Goal: Navigation & Orientation: Find specific page/section

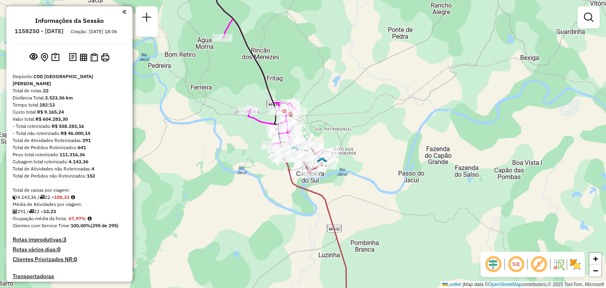
drag, startPoint x: 338, startPoint y: 95, endPoint x: 356, endPoint y: 120, distance: 31.2
click at [361, 128] on div "Rota 1 - Placa QJM7962 41860666 - JEFERSON RENATO MELL Janela de atendimento Gr…" at bounding box center [303, 144] width 606 height 288
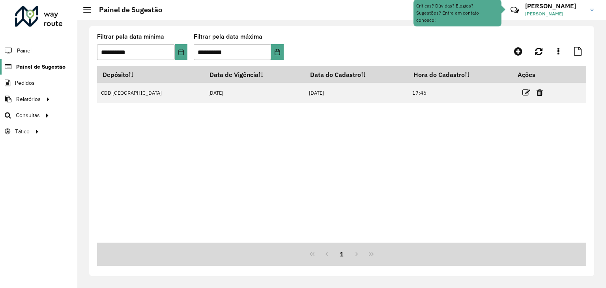
click at [36, 68] on span "Painel de Sugestão" at bounding box center [40, 67] width 49 height 8
click at [41, 66] on span "Painel de Sugestão" at bounding box center [40, 67] width 49 height 8
drag, startPoint x: 334, startPoint y: 142, endPoint x: 380, endPoint y: 113, distance: 54.5
click at [334, 142] on div "Depósito Data de Vigência Data do Cadastro Hora do Cadastro Ações CDD Santa Cru…" at bounding box center [341, 154] width 489 height 176
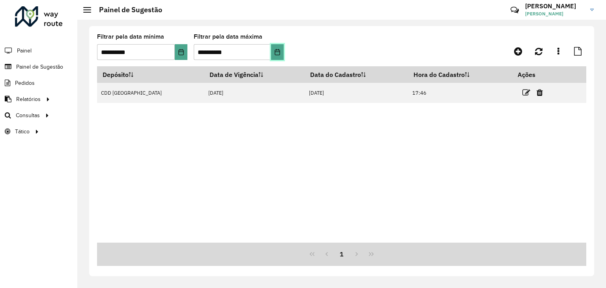
click at [279, 52] on icon "Choose Date" at bounding box center [277, 52] width 5 height 6
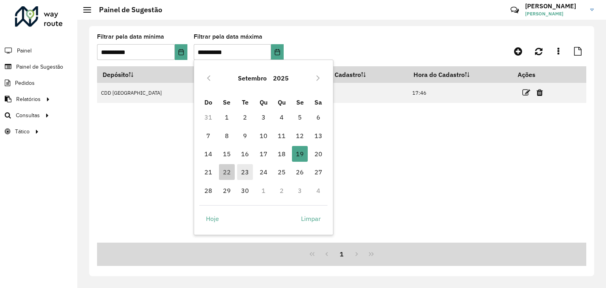
click at [247, 176] on span "23" at bounding box center [245, 172] width 16 height 16
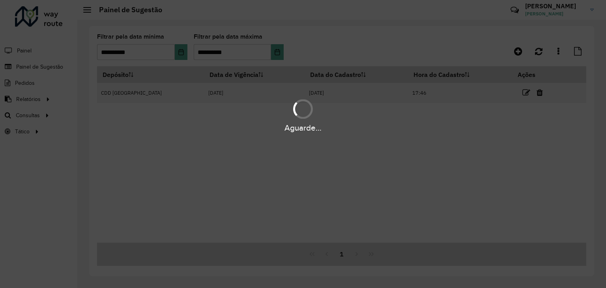
click at [371, 46] on div "Aguarde..." at bounding box center [303, 144] width 606 height 288
click at [215, 126] on div "Aguarde..." at bounding box center [303, 128] width 606 height 12
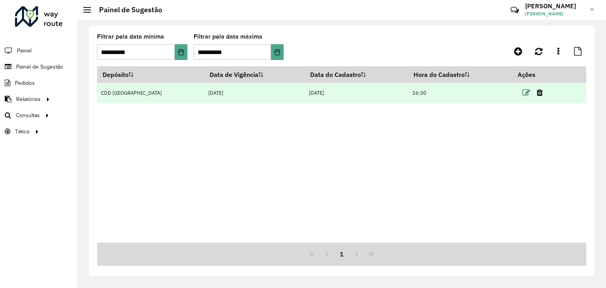
click at [523, 92] on icon at bounding box center [527, 93] width 8 height 8
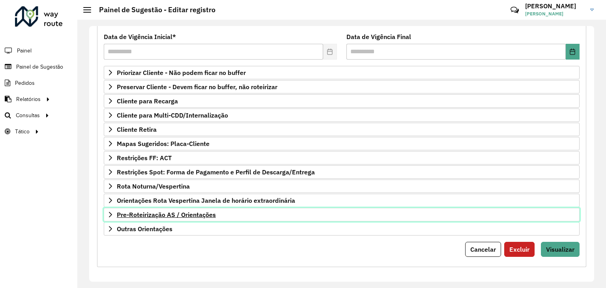
click at [189, 212] on span "Pre-Roteirização AS / Orientações" at bounding box center [166, 215] width 99 height 6
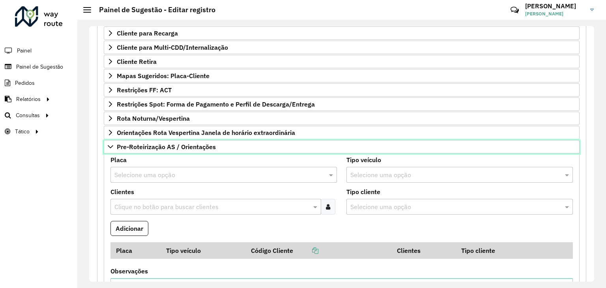
scroll to position [261, 0]
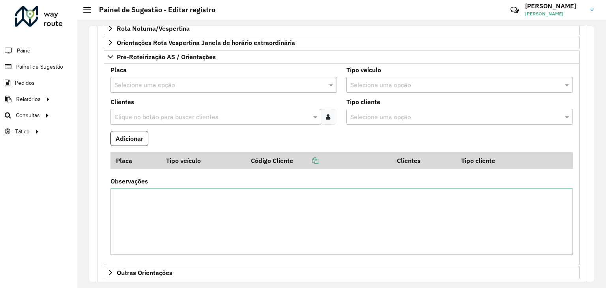
click at [199, 84] on input "text" at bounding box center [215, 85] width 203 height 9
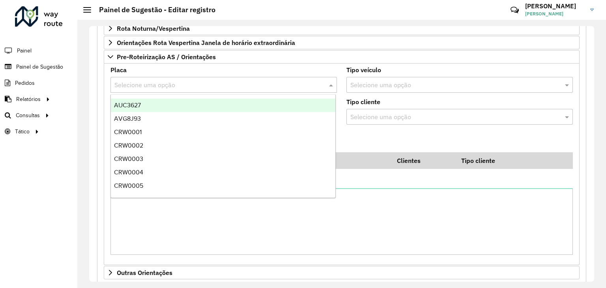
click at [454, 133] on formly-field "Adicionar" at bounding box center [342, 141] width 472 height 21
click at [223, 81] on input "text" at bounding box center [215, 85] width 203 height 9
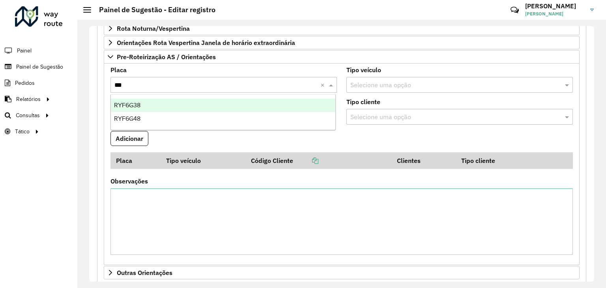
type input "***"
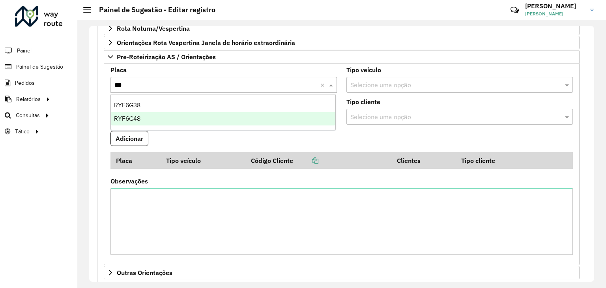
click at [148, 117] on div "RYF6G48" at bounding box center [223, 118] width 225 height 13
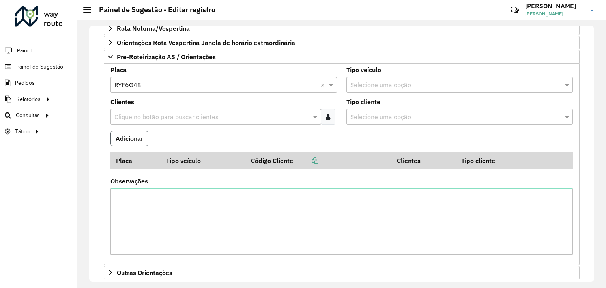
click at [139, 133] on button "Adicionar" at bounding box center [130, 138] width 38 height 15
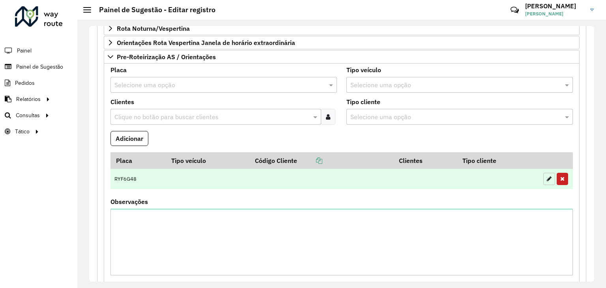
click at [548, 177] on icon "button" at bounding box center [549, 179] width 5 height 6
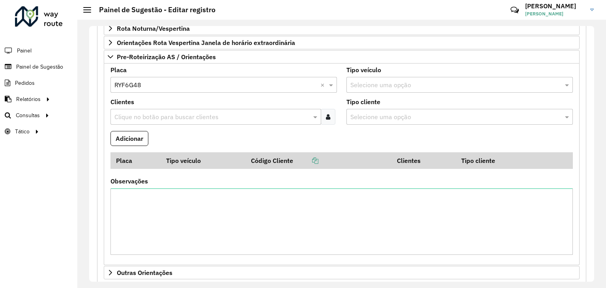
click at [174, 121] on div "Clique no botão para buscar clientes" at bounding box center [216, 117] width 211 height 16
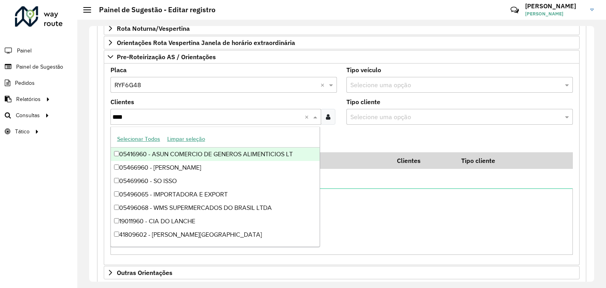
type input "*****"
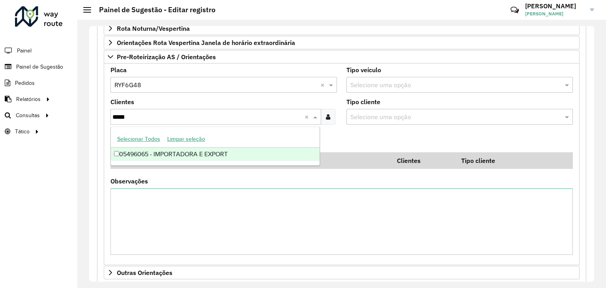
click at [210, 154] on div "05496065 - IMPORTADORA E EXPORT" at bounding box center [215, 154] width 209 height 13
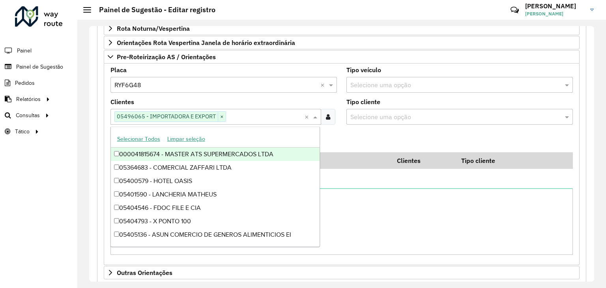
click at [96, 140] on div "**********" at bounding box center [341, 65] width 499 height 492
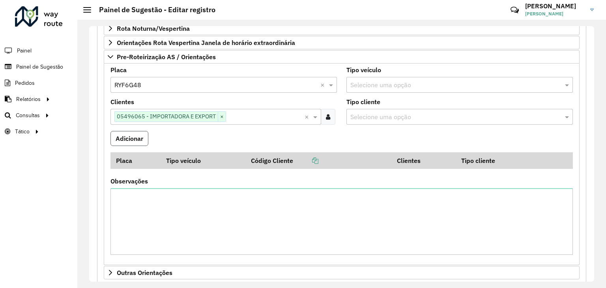
click at [123, 144] on button "Adicionar" at bounding box center [130, 138] width 38 height 15
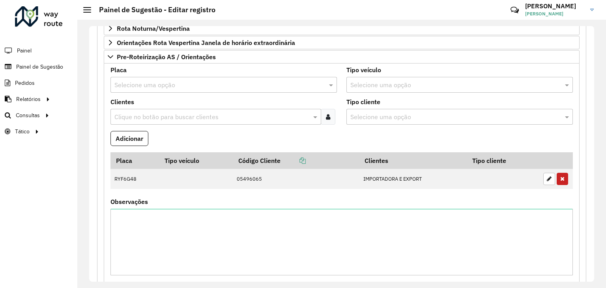
click at [136, 90] on div "Selecione uma opção" at bounding box center [224, 85] width 227 height 16
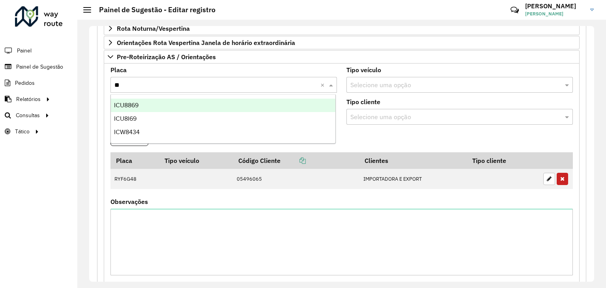
type input "***"
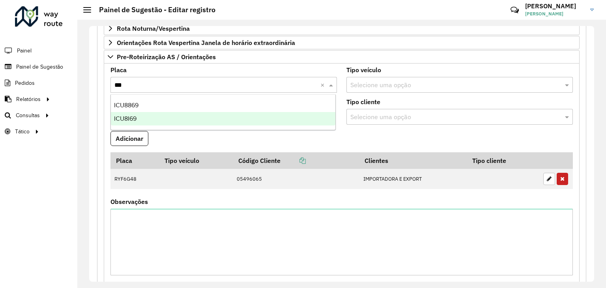
click at [159, 119] on div "ICU8I69" at bounding box center [223, 118] width 225 height 13
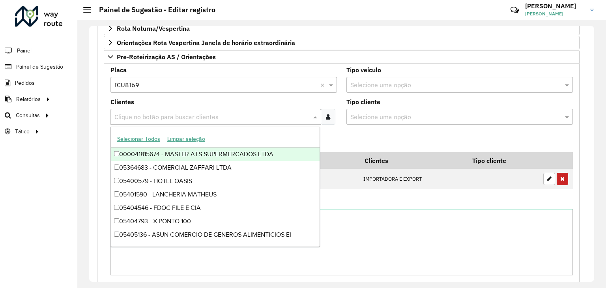
click at [152, 121] on div "Clique no botão para buscar clientes" at bounding box center [216, 117] width 211 height 16
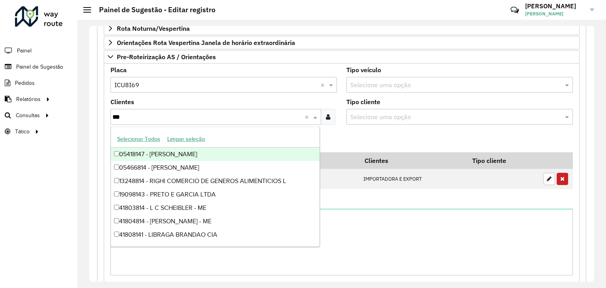
type input "****"
click at [158, 157] on div "41808146 - LIBRAGA BRANDAO CIA" at bounding box center [215, 154] width 209 height 13
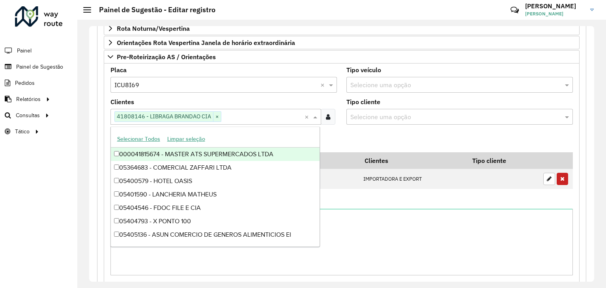
click at [92, 124] on div "**********" at bounding box center [341, 75] width 499 height 513
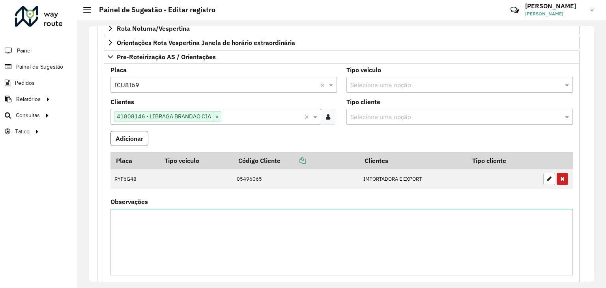
click at [131, 135] on button "Adicionar" at bounding box center [130, 138] width 38 height 15
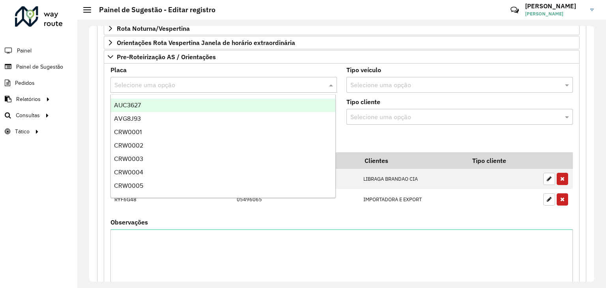
click at [141, 81] on input "text" at bounding box center [215, 85] width 203 height 9
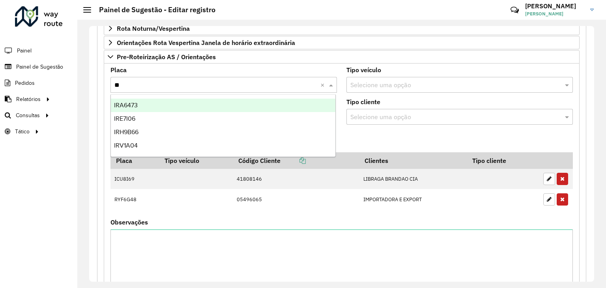
type input "***"
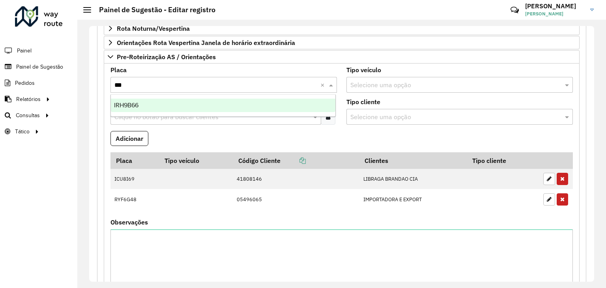
click at [155, 106] on div "IRH9B66" at bounding box center [223, 105] width 225 height 13
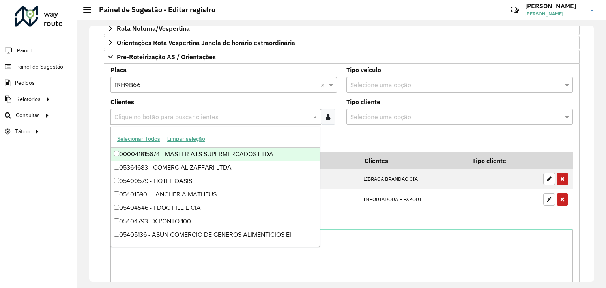
drag, startPoint x: 147, startPoint y: 117, endPoint x: 142, endPoint y: 118, distance: 5.6
click at [147, 117] on input "text" at bounding box center [211, 116] width 199 height 9
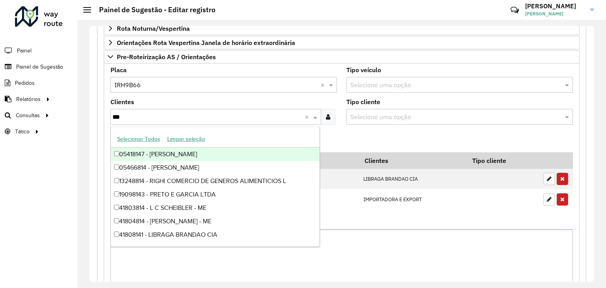
type input "****"
click at [154, 157] on div "41808145 - LIBRAGA BRANDAO CIA" at bounding box center [215, 154] width 209 height 13
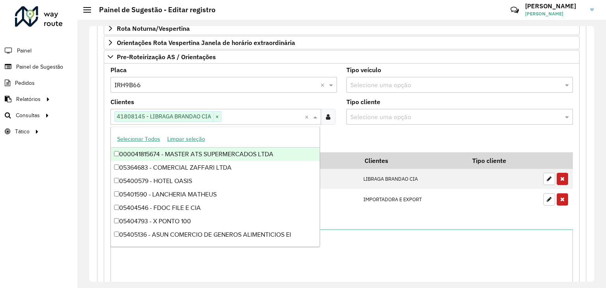
click at [86, 139] on div "**********" at bounding box center [341, 154] width 529 height 268
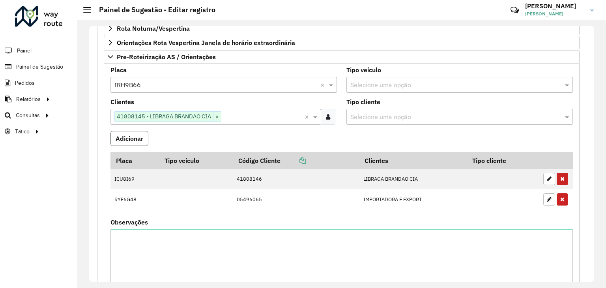
click at [132, 139] on button "Adicionar" at bounding box center [130, 138] width 38 height 15
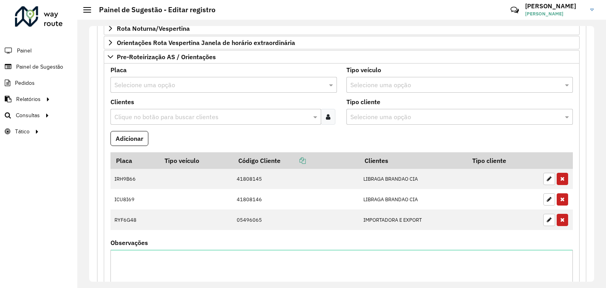
click at [137, 84] on input "text" at bounding box center [215, 85] width 203 height 9
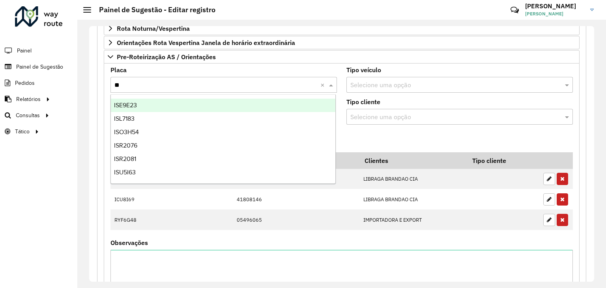
type input "***"
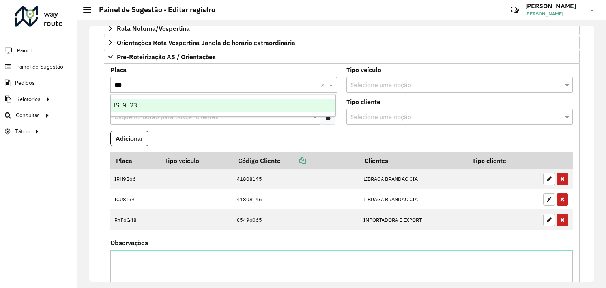
click at [141, 103] on div "ISE9E23" at bounding box center [223, 105] width 225 height 13
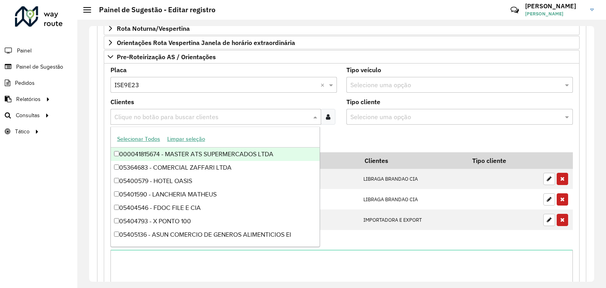
click at [150, 112] on input "text" at bounding box center [211, 116] width 199 height 9
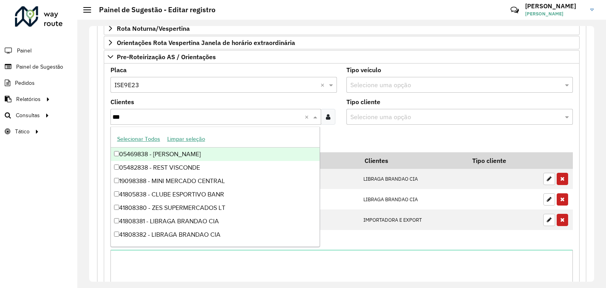
type input "****"
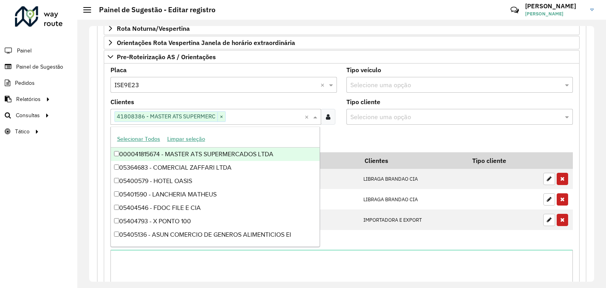
click at [101, 133] on div "**********" at bounding box center [341, 105] width 489 height 536
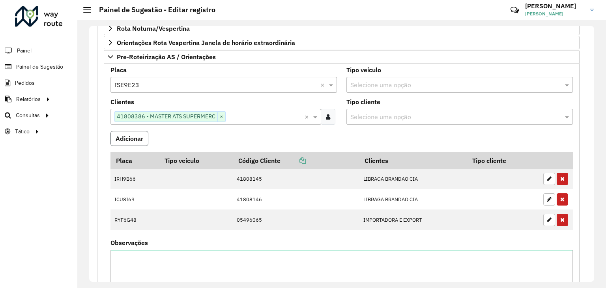
click at [139, 139] on button "Adicionar" at bounding box center [130, 138] width 38 height 15
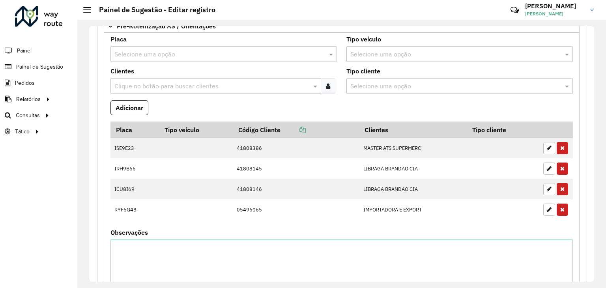
scroll to position [339, 0]
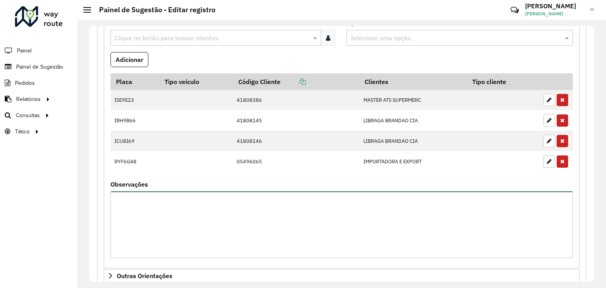
click at [150, 216] on textarea "Observações" at bounding box center [342, 224] width 463 height 67
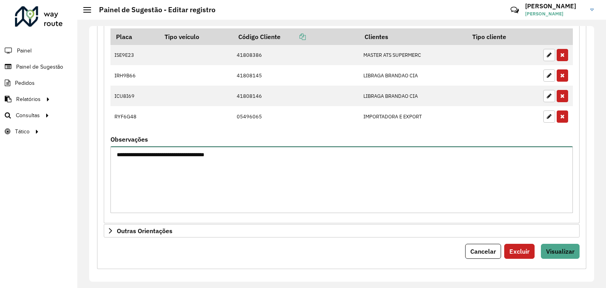
scroll to position [386, 0]
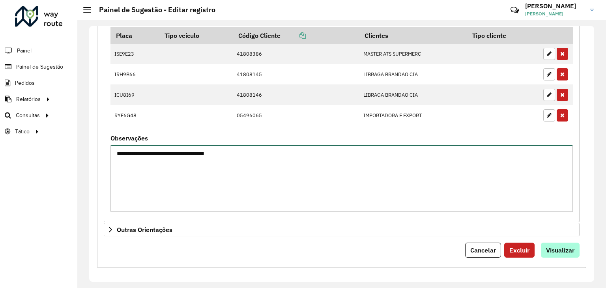
type textarea "**********"
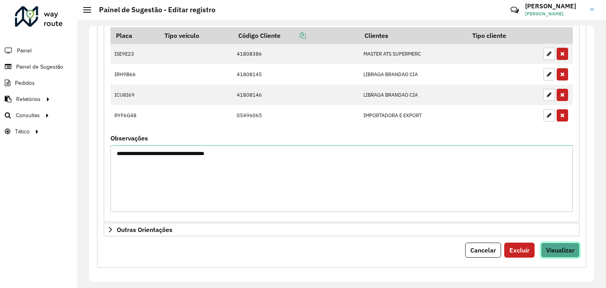
click at [556, 246] on span "Visualizar" at bounding box center [560, 250] width 28 height 8
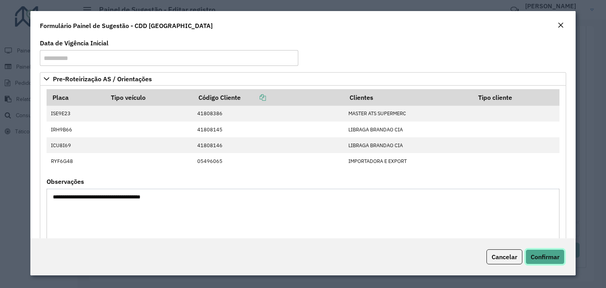
click at [543, 255] on span "Confirmar" at bounding box center [545, 257] width 29 height 8
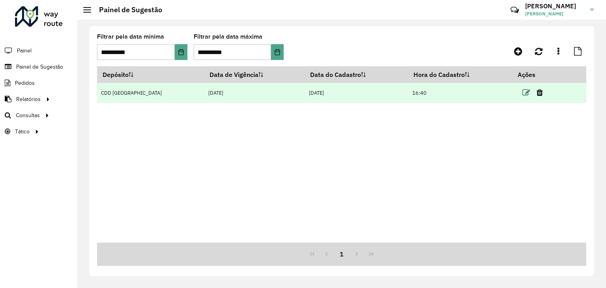
click at [523, 95] on icon at bounding box center [527, 93] width 8 height 8
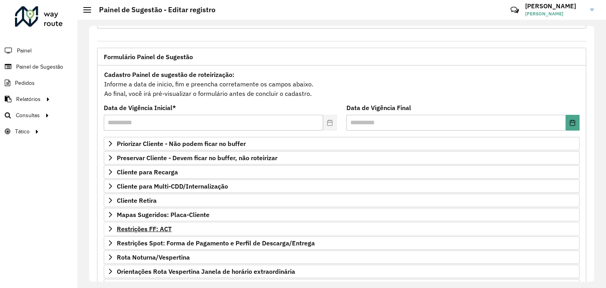
scroll to position [79, 0]
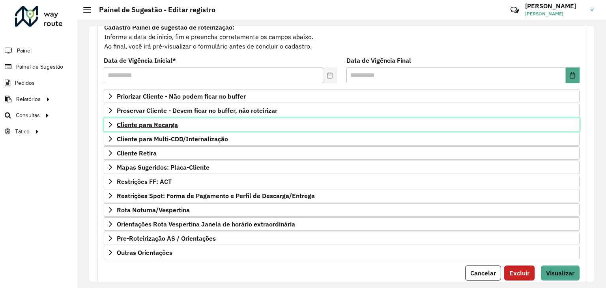
click at [157, 125] on span "Cliente para Recarga" at bounding box center [147, 125] width 61 height 6
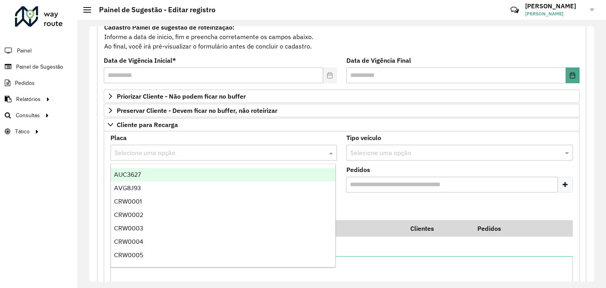
click at [150, 149] on input "text" at bounding box center [215, 152] width 203 height 9
type input "***"
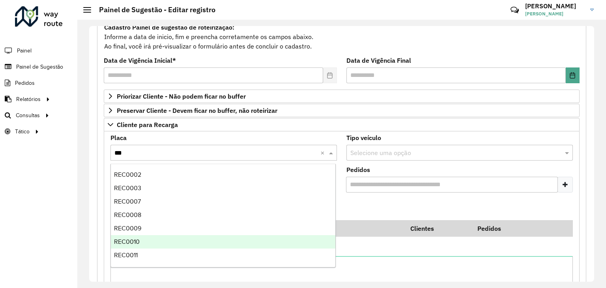
click at [143, 246] on div "REC0010" at bounding box center [223, 241] width 225 height 13
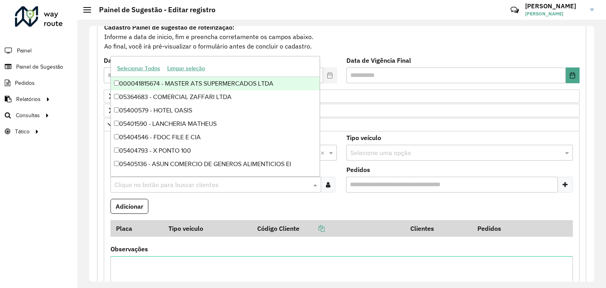
click at [163, 186] on input "text" at bounding box center [211, 184] width 199 height 9
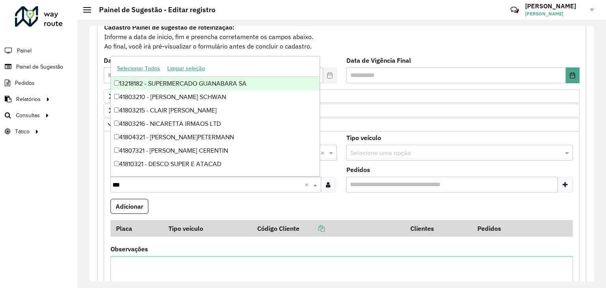
type input "****"
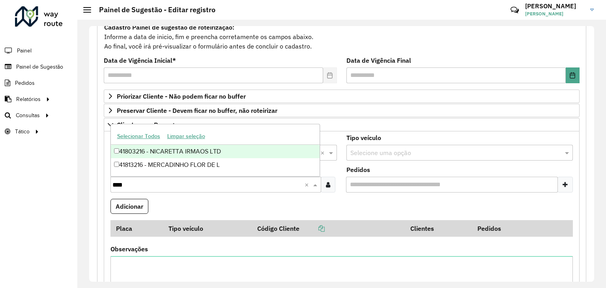
click at [185, 150] on div "41803216 - NICARETTA IRMAOS LTD" at bounding box center [215, 151] width 209 height 13
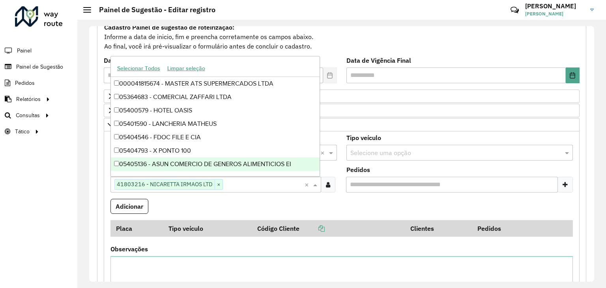
click at [144, 214] on formly-wrapper-form-field "Adicionar" at bounding box center [130, 209] width 38 height 21
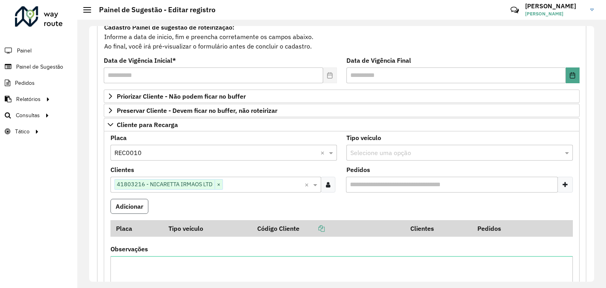
click at [141, 208] on button "Adicionar" at bounding box center [130, 206] width 38 height 15
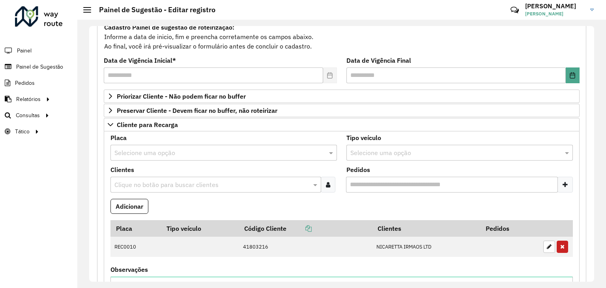
click at [174, 204] on formly-field "Adicionar" at bounding box center [342, 209] width 472 height 21
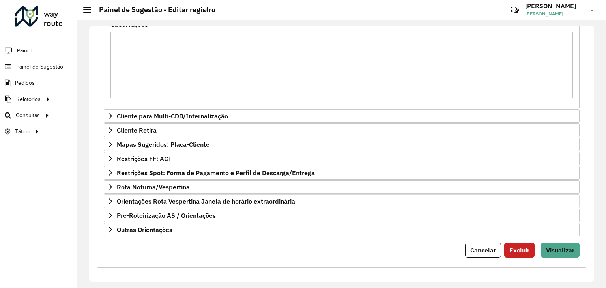
scroll to position [325, 0]
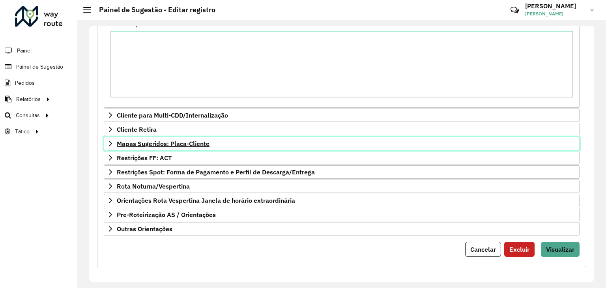
click at [145, 145] on span "Mapas Sugeridos: Placa-Cliente" at bounding box center [163, 144] width 93 height 6
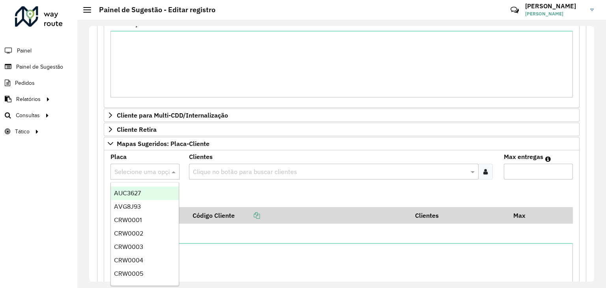
click at [145, 174] on input "text" at bounding box center [136, 171] width 45 height 9
drag, startPoint x: 254, startPoint y: 191, endPoint x: 214, endPoint y: 181, distance: 41.5
click at [254, 191] on formly-field "Adicionar" at bounding box center [342, 196] width 472 height 21
click at [156, 169] on input "text" at bounding box center [136, 171] width 45 height 9
type input "***"
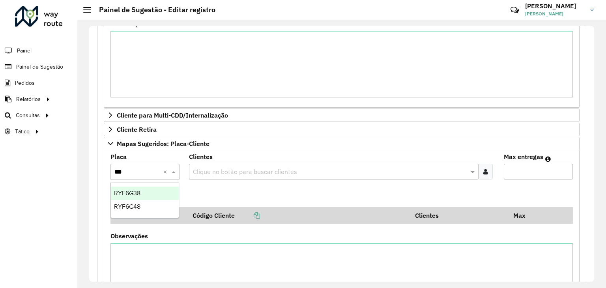
click at [148, 196] on div "RYF6G38" at bounding box center [145, 193] width 68 height 13
click at [227, 184] on formly-field "Clientes Clique no botão para buscar clientes" at bounding box center [341, 170] width 315 height 32
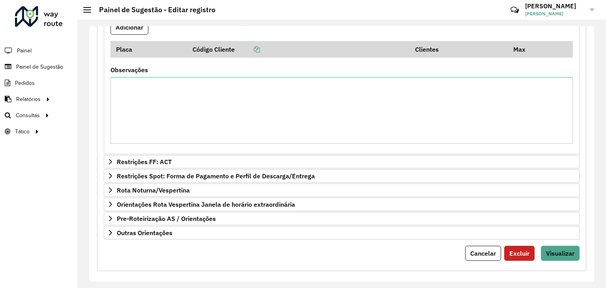
scroll to position [495, 0]
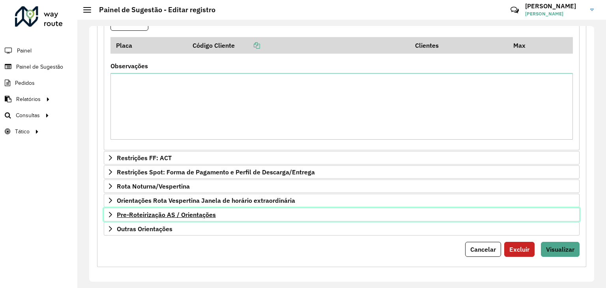
click at [199, 215] on span "Pre-Roteirização AS / Orientações" at bounding box center [166, 215] width 99 height 6
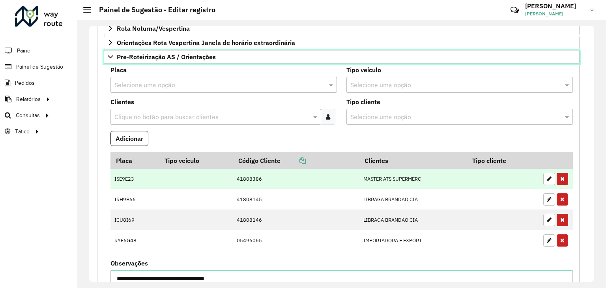
scroll to position [732, 0]
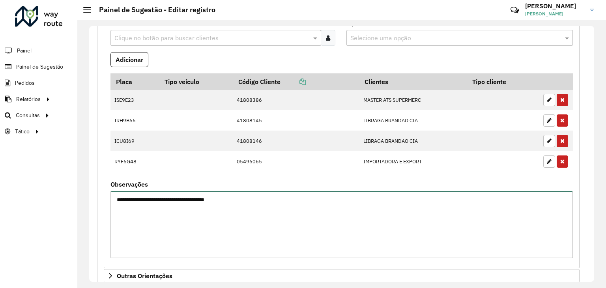
click at [264, 204] on textarea "**********" at bounding box center [342, 224] width 463 height 67
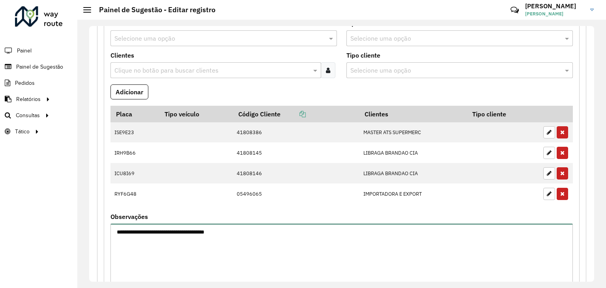
scroll to position [581, 0]
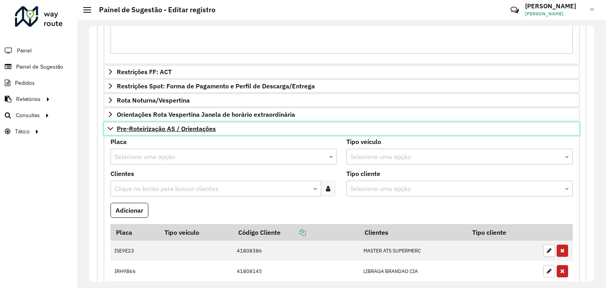
click at [134, 130] on span "Pre-Roteirização AS / Orientações" at bounding box center [166, 129] width 99 height 6
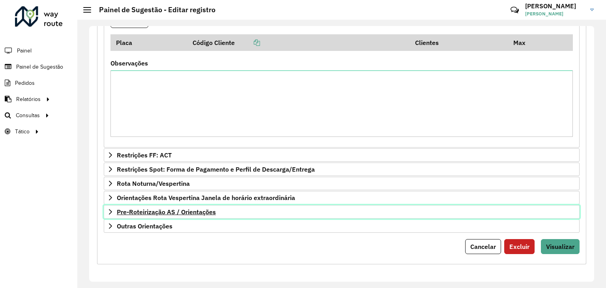
scroll to position [495, 0]
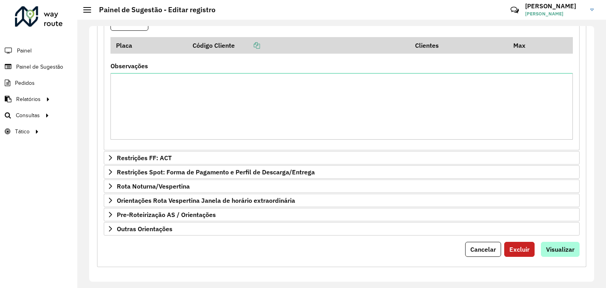
drag, startPoint x: 575, startPoint y: 238, endPoint x: 572, endPoint y: 243, distance: 5.7
click at [570, 247] on span "Visualizar" at bounding box center [560, 250] width 28 height 8
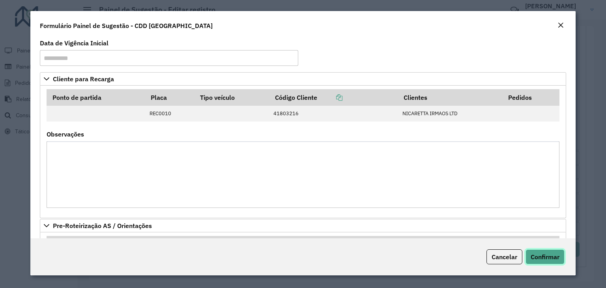
click at [551, 261] on button "Confirmar" at bounding box center [545, 256] width 39 height 15
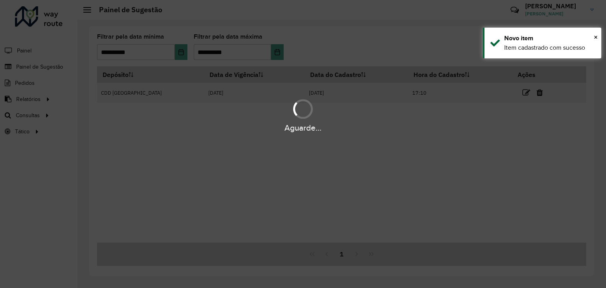
drag, startPoint x: 470, startPoint y: 164, endPoint x: 478, endPoint y: 152, distance: 14.4
click at [475, 155] on hb-app "**********" at bounding box center [303, 144] width 606 height 288
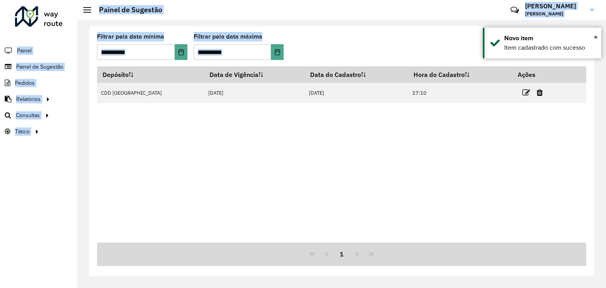
click at [523, 92] on icon at bounding box center [527, 93] width 8 height 8
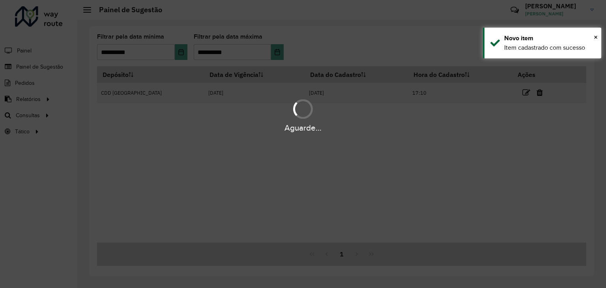
click at [457, 148] on div "Aguarde..." at bounding box center [303, 144] width 606 height 288
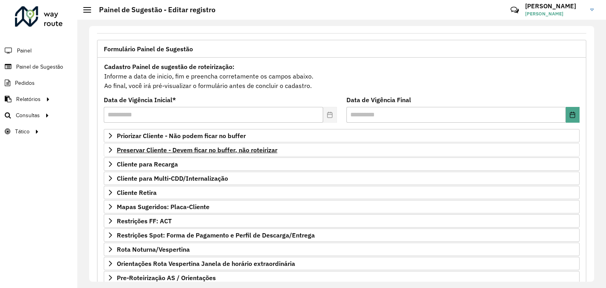
scroll to position [79, 0]
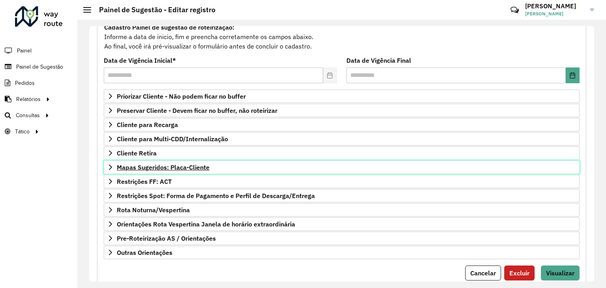
click at [166, 164] on span "Mapas Sugeridos: Placa-Cliente" at bounding box center [163, 167] width 93 height 6
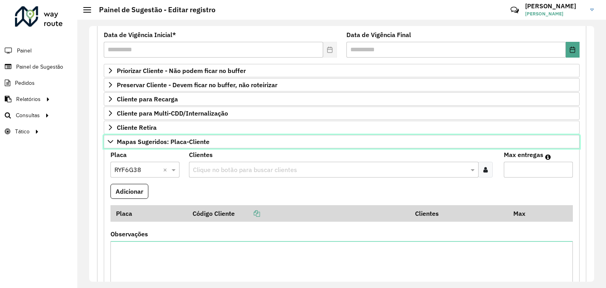
scroll to position [118, 0]
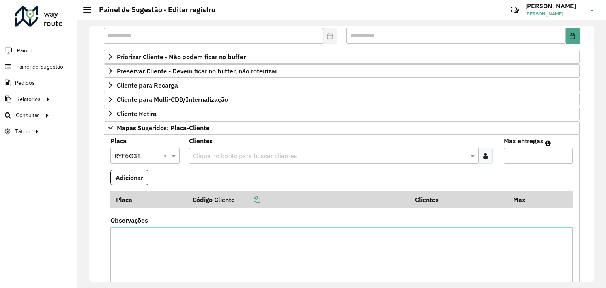
click at [141, 152] on input "text" at bounding box center [136, 156] width 45 height 9
type input "***"
click at [135, 177] on span "RYF6G48" at bounding box center [127, 177] width 26 height 7
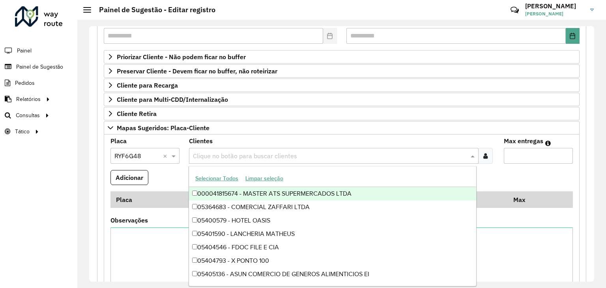
click at [202, 159] on div "Clique no botão para buscar clientes" at bounding box center [333, 156] width 289 height 16
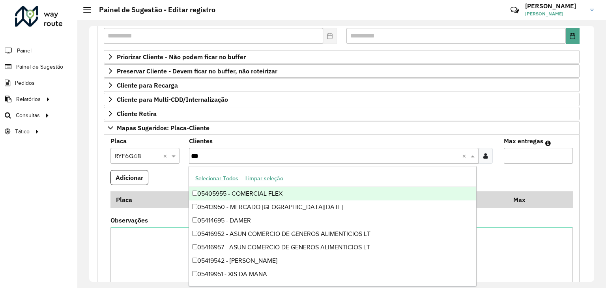
type input "****"
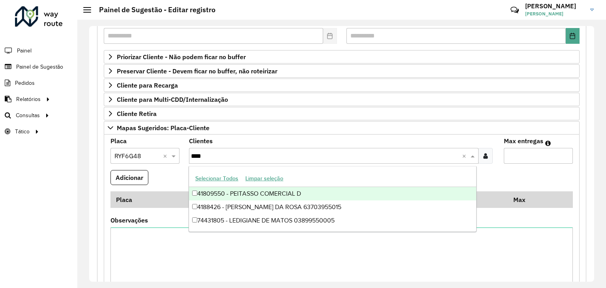
click at [229, 196] on div "41809550 - PEITASSO COMERCIAL D" at bounding box center [332, 193] width 287 height 13
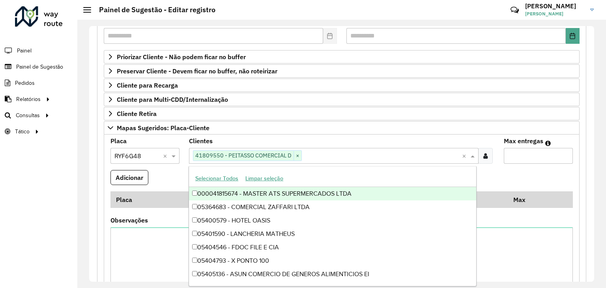
click at [515, 156] on input "Max entregas" at bounding box center [538, 156] width 69 height 16
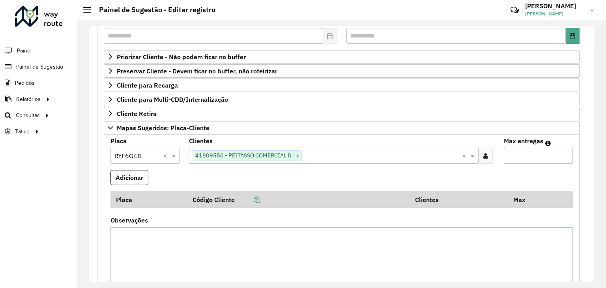
type input "*"
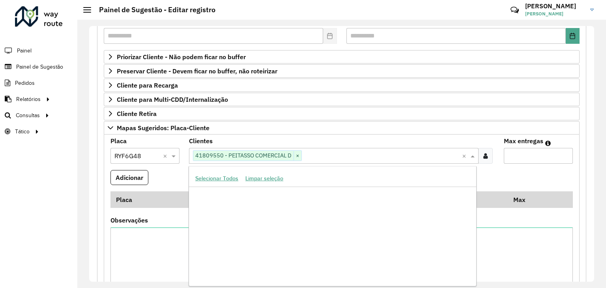
click at [333, 156] on input "text" at bounding box center [382, 156] width 160 height 9
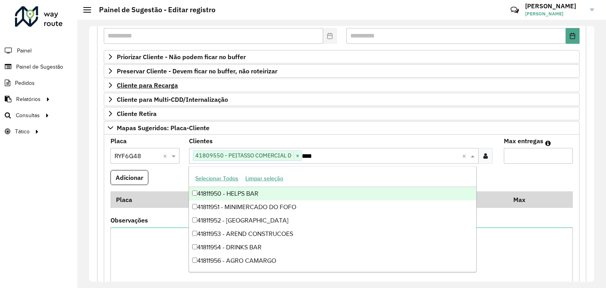
scroll to position [0, 0]
type input "*****"
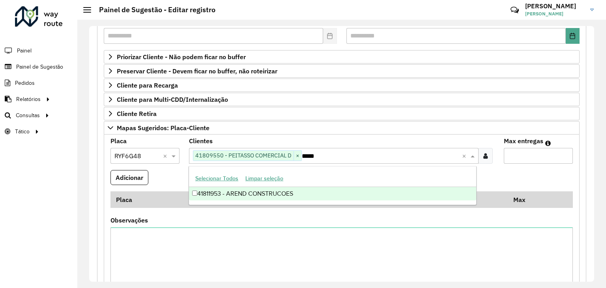
click at [311, 194] on div "41811953 - AREND CONSTRUCOES" at bounding box center [332, 193] width 287 height 13
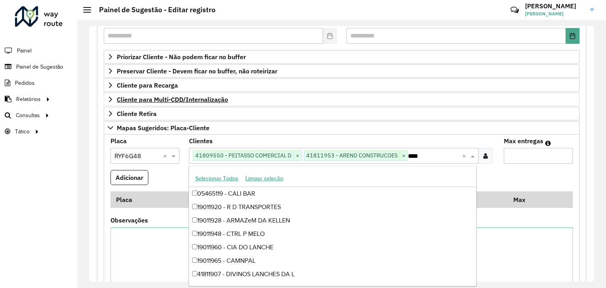
type input "*****"
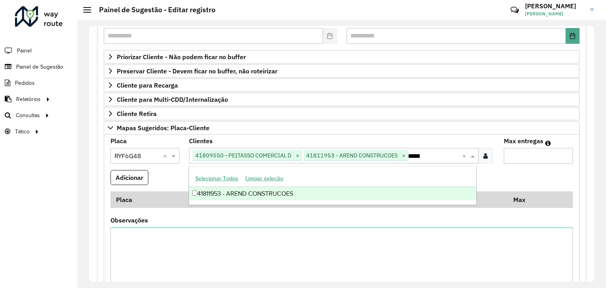
click at [245, 195] on div "41811953 - AREND CONSTRUCOES" at bounding box center [332, 193] width 287 height 13
click at [243, 197] on div "41811953 - AREND CONSTRUCOES" at bounding box center [332, 193] width 287 height 13
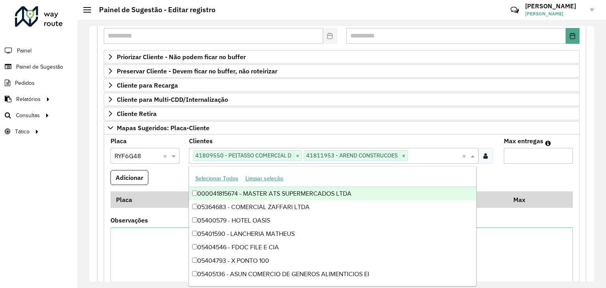
click at [523, 177] on formly-field "Adicionar" at bounding box center [342, 180] width 472 height 21
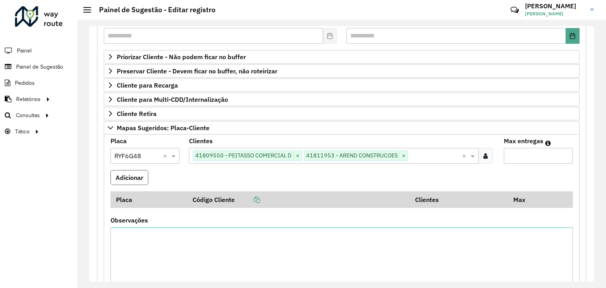
click at [122, 174] on button "Adicionar" at bounding box center [130, 177] width 38 height 15
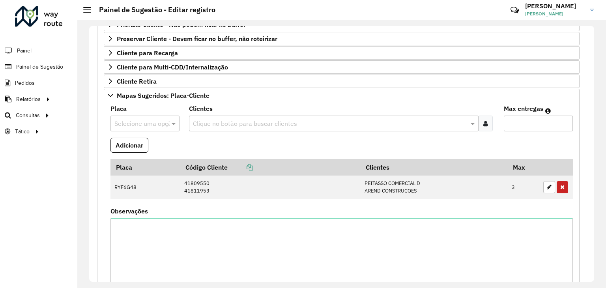
scroll to position [197, 0]
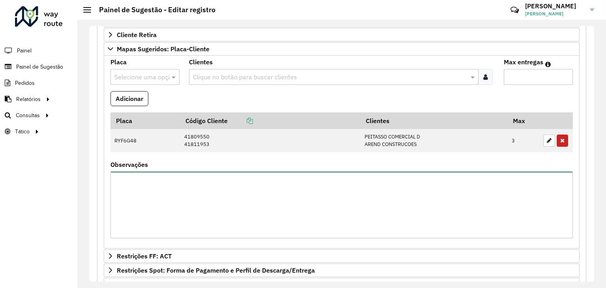
click at [210, 194] on textarea "Observações" at bounding box center [342, 205] width 463 height 67
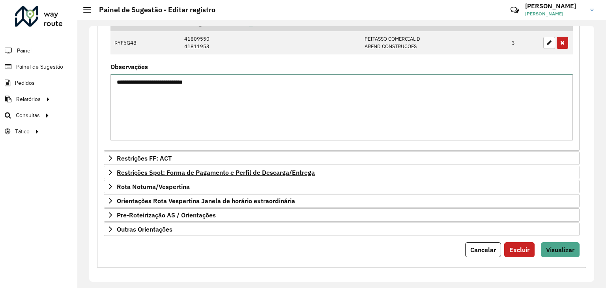
scroll to position [296, 0]
type textarea "**********"
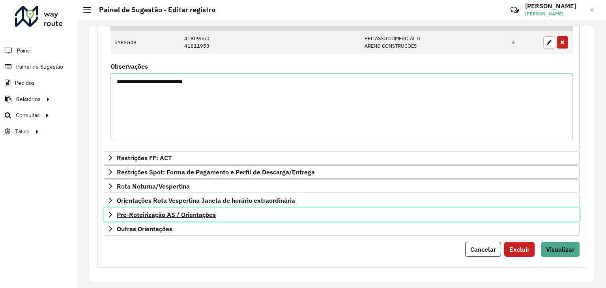
click at [177, 212] on span "Pre-Roteirização AS / Orientações" at bounding box center [166, 215] width 99 height 6
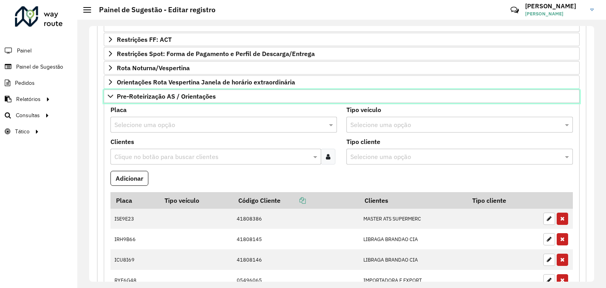
scroll to position [493, 0]
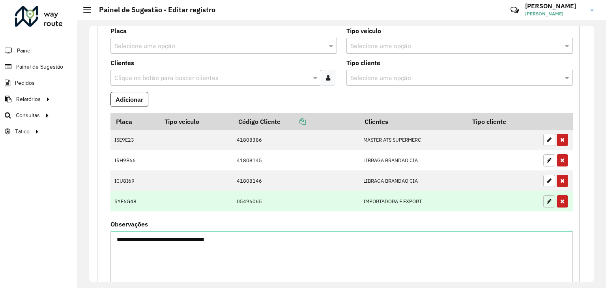
click at [544, 199] on button "button" at bounding box center [550, 201] width 12 height 12
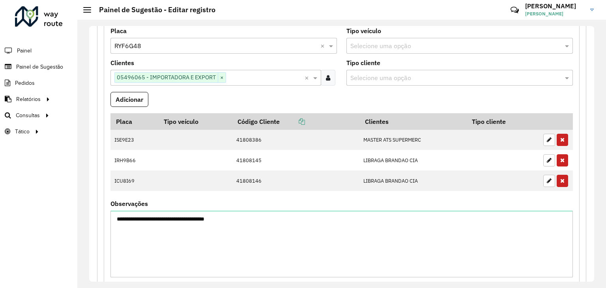
click at [152, 52] on formly-field "Placa Selecione uma opção × RYF6G48 ×" at bounding box center [224, 44] width 236 height 32
click at [152, 47] on input "text" at bounding box center [215, 45] width 203 height 9
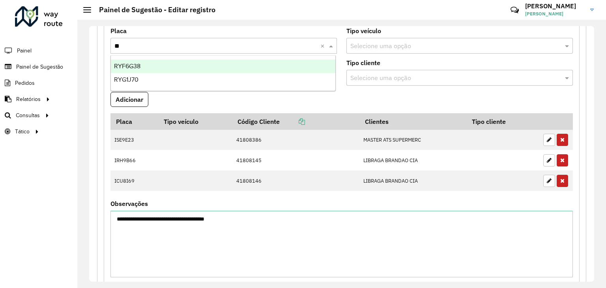
type input "***"
click at [161, 68] on div "RYF6G38" at bounding box center [223, 66] width 225 height 13
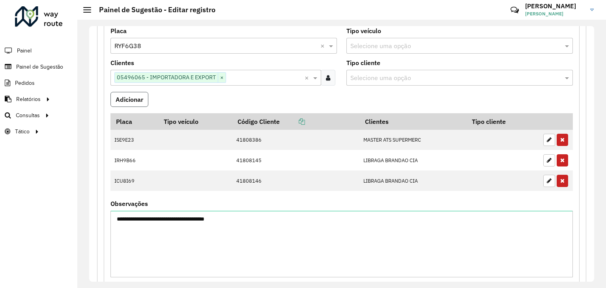
click at [137, 96] on button "Adicionar" at bounding box center [130, 99] width 38 height 15
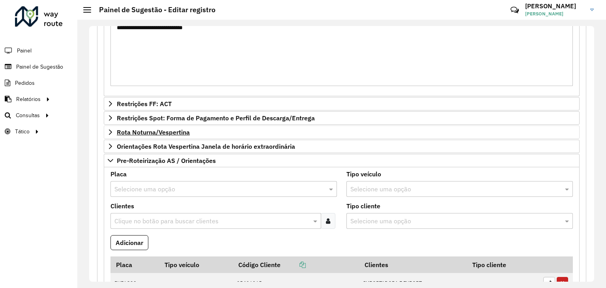
scroll to position [296, 0]
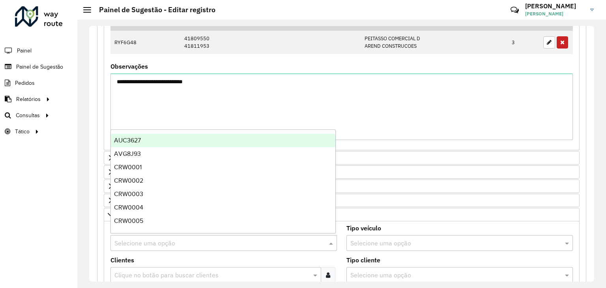
click at [152, 243] on input "text" at bounding box center [215, 243] width 203 height 9
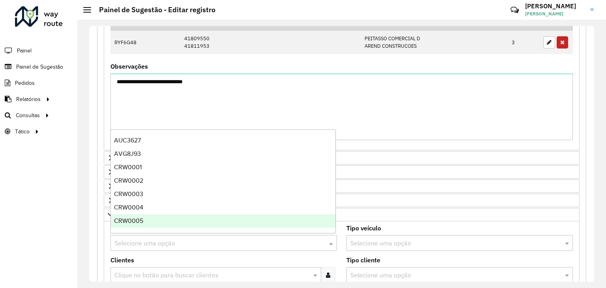
scroll to position [79, 0]
click at [91, 247] on div "**********" at bounding box center [341, 154] width 505 height 256
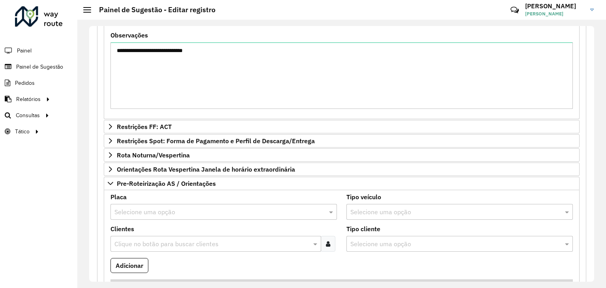
scroll to position [296, 0]
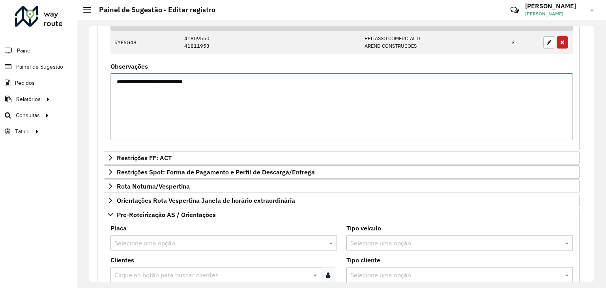
click at [221, 86] on textarea "**********" at bounding box center [342, 106] width 463 height 67
type textarea "**********"
drag, startPoint x: 355, startPoint y: 81, endPoint x: 142, endPoint y: 73, distance: 212.5
click at [136, 73] on textarea "**********" at bounding box center [342, 106] width 463 height 67
click at [192, 111] on textarea "**********" at bounding box center [342, 106] width 463 height 67
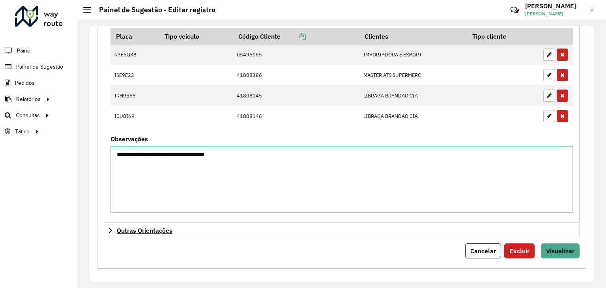
scroll to position [579, 0]
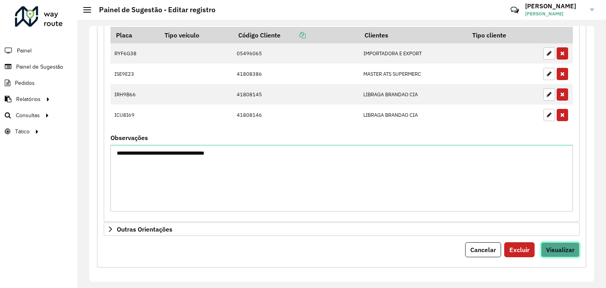
click at [555, 248] on span "Visualizar" at bounding box center [560, 250] width 28 height 8
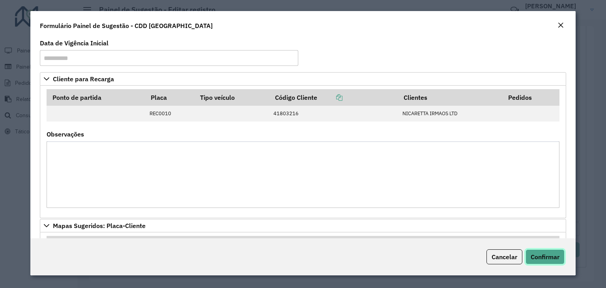
click at [541, 255] on span "Confirmar" at bounding box center [545, 257] width 29 height 8
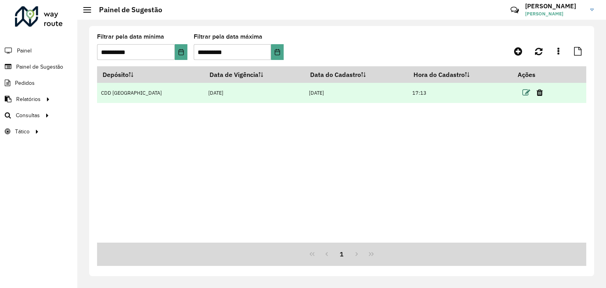
click at [523, 90] on icon at bounding box center [527, 93] width 8 height 8
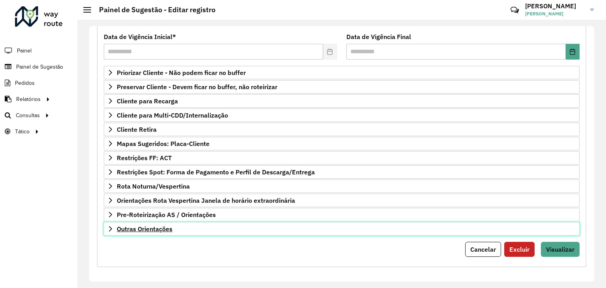
click at [178, 224] on link "Outras Orientações" at bounding box center [342, 228] width 476 height 13
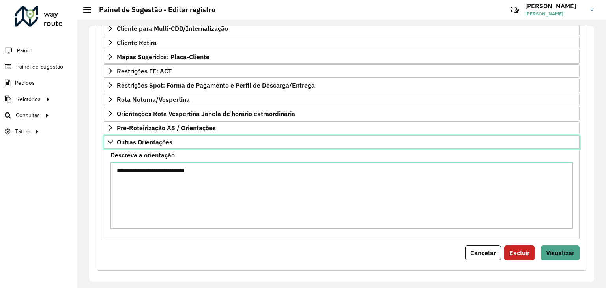
scroll to position [190, 0]
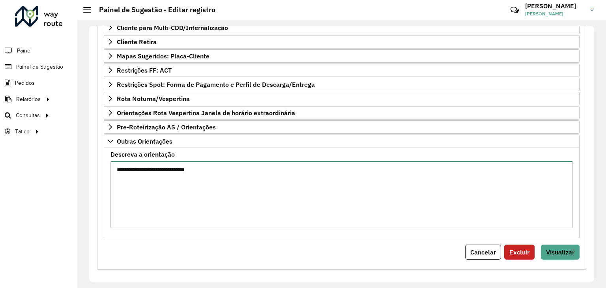
click at [205, 173] on textarea "**********" at bounding box center [342, 194] width 463 height 67
paste textarea "* *******"
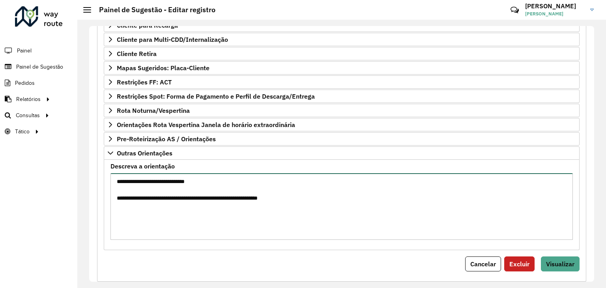
scroll to position [193, 0]
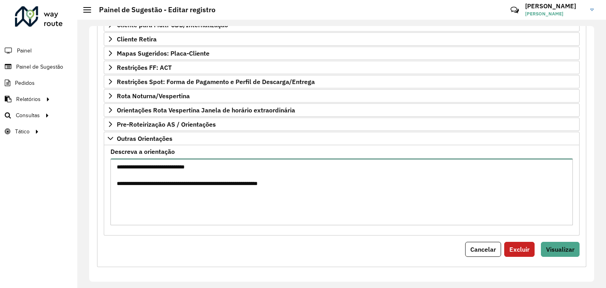
type textarea "**********"
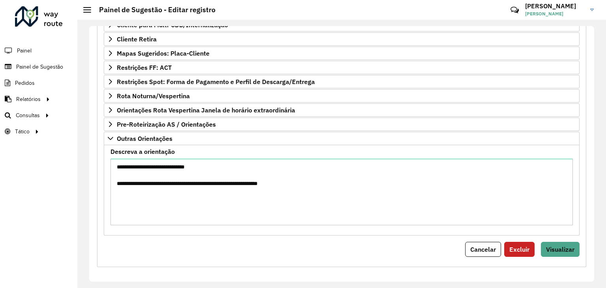
click at [537, 250] on div "Cancelar Excluir Visualizar" at bounding box center [342, 249] width 476 height 15
click at [546, 248] on span "Visualizar" at bounding box center [560, 250] width 28 height 8
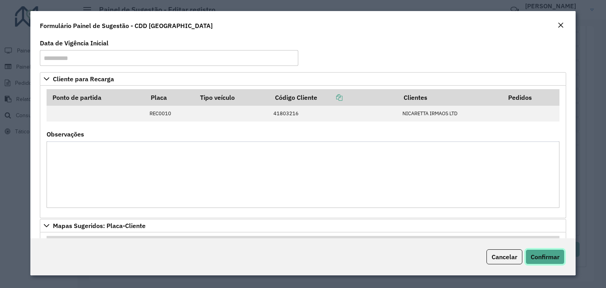
click at [549, 253] on span "Confirmar" at bounding box center [545, 257] width 29 height 8
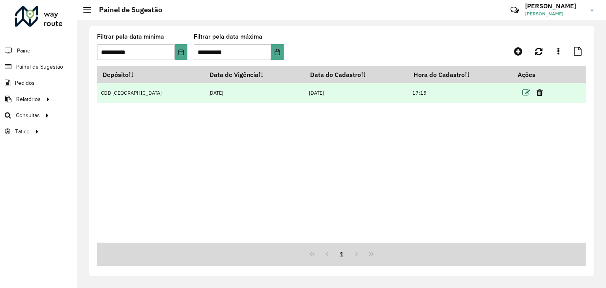
click at [524, 91] on icon at bounding box center [527, 93] width 8 height 8
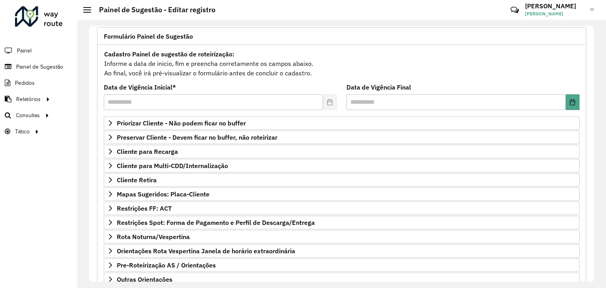
scroll to position [103, 0]
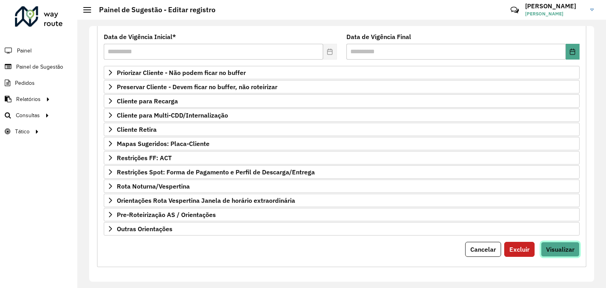
click at [553, 249] on span "Visualizar" at bounding box center [560, 250] width 28 height 8
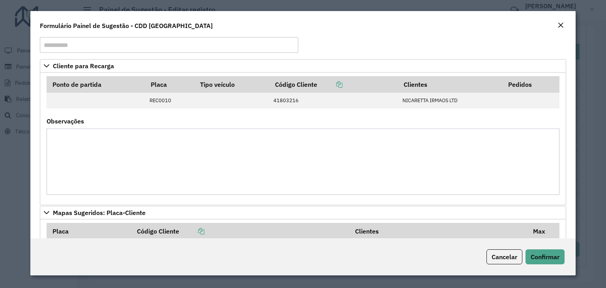
scroll to position [0, 0]
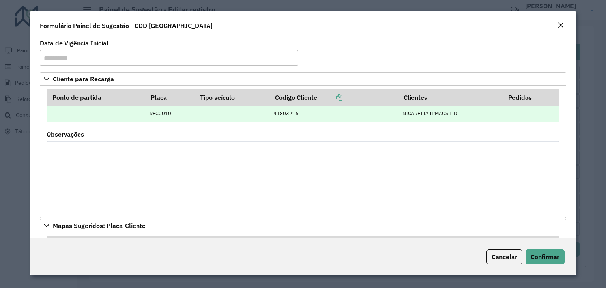
click at [286, 112] on td "41803216" at bounding box center [334, 114] width 129 height 16
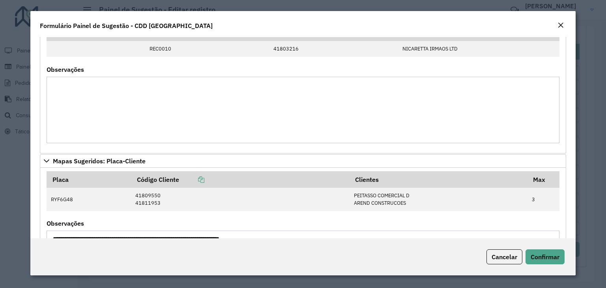
scroll to position [158, 0]
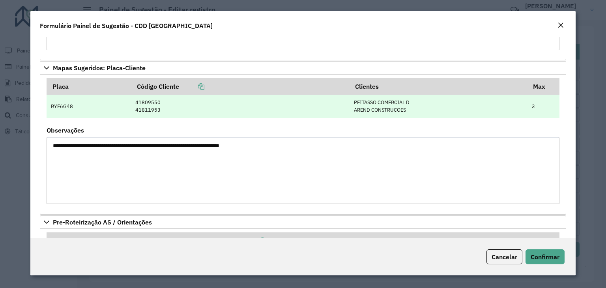
click at [247, 116] on td "41809550 41811953" at bounding box center [240, 106] width 218 height 23
drag, startPoint x: 247, startPoint y: 116, endPoint x: 238, endPoint y: 116, distance: 8.7
click at [246, 116] on td "41809550 41811953" at bounding box center [240, 106] width 218 height 23
drag, startPoint x: 142, startPoint y: 102, endPoint x: 150, endPoint y: 100, distance: 8.1
click at [150, 100] on td "41809550 41811953" at bounding box center [240, 106] width 218 height 23
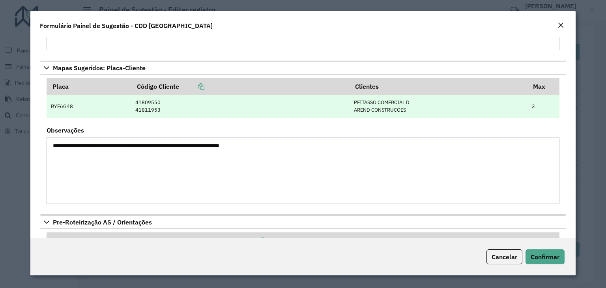
click at [79, 109] on td "RYF6G48" at bounding box center [89, 106] width 85 height 23
click at [76, 110] on td "RYF6G48" at bounding box center [89, 106] width 85 height 23
click at [74, 111] on td "RYF6G48" at bounding box center [89, 106] width 85 height 23
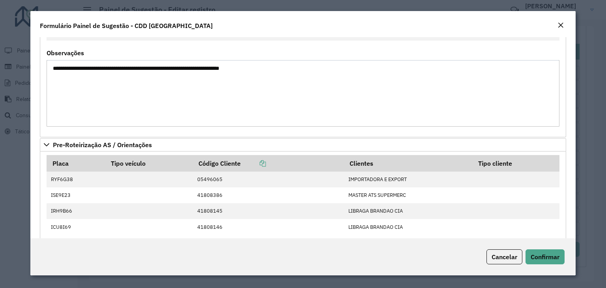
scroll to position [197, 0]
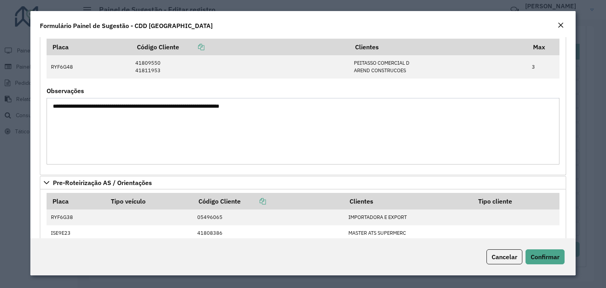
drag, startPoint x: 273, startPoint y: 107, endPoint x: 46, endPoint y: 111, distance: 227.0
click at [46, 111] on formly-field "**********" at bounding box center [303, 129] width 523 height 83
click at [534, 259] on span "Confirmar" at bounding box center [545, 257] width 29 height 8
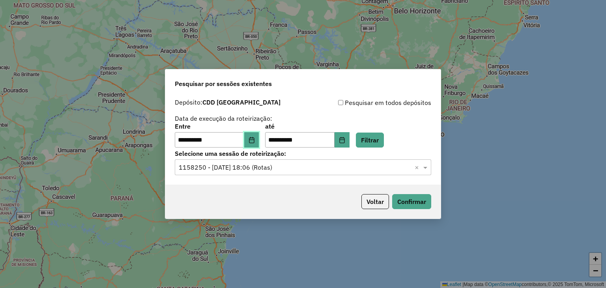
click at [255, 141] on icon "Choose Date" at bounding box center [252, 140] width 6 height 6
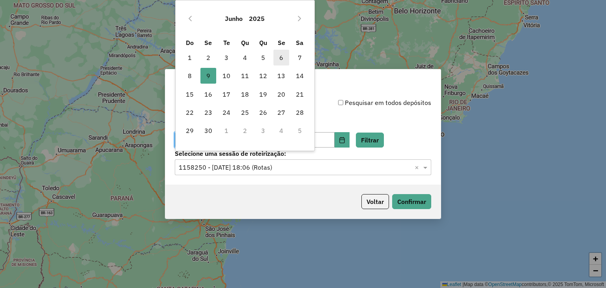
click at [286, 57] on span "6" at bounding box center [282, 58] width 16 height 16
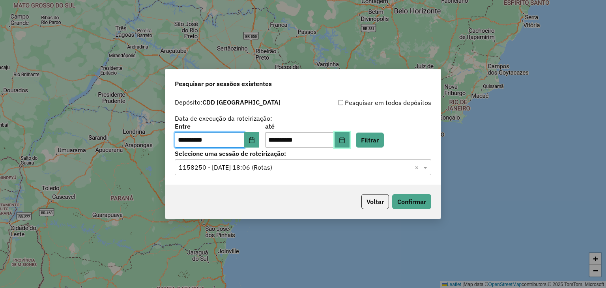
click at [350, 144] on button "Choose Date" at bounding box center [342, 140] width 15 height 16
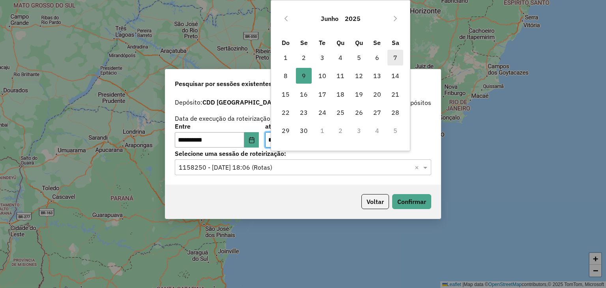
click at [395, 58] on span "7" at bounding box center [396, 58] width 16 height 16
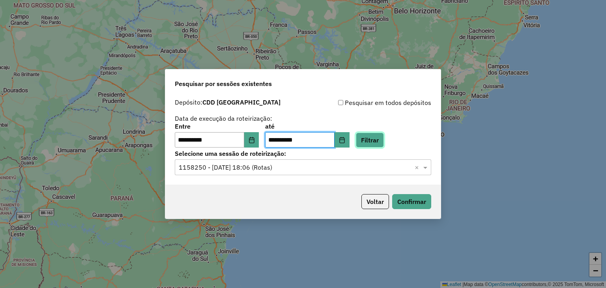
click at [382, 141] on button "Filtrar" at bounding box center [370, 140] width 28 height 15
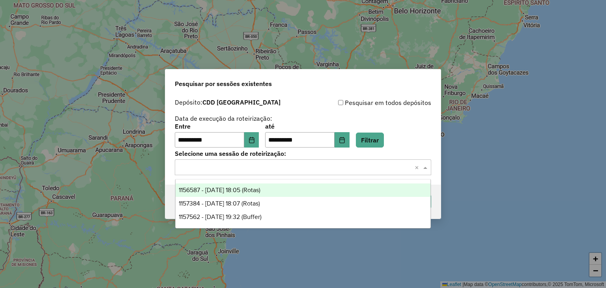
click at [294, 172] on input "text" at bounding box center [295, 167] width 233 height 9
click at [286, 195] on div "1156587 - 06/06/2025 18:05 (Rotas)" at bounding box center [303, 190] width 255 height 13
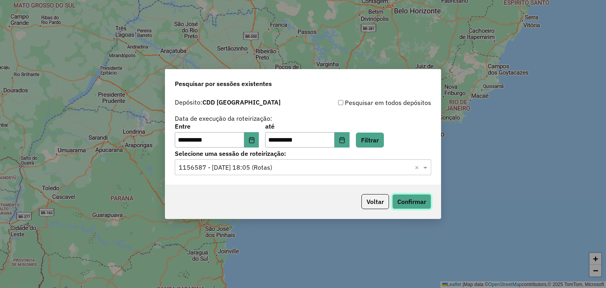
click at [414, 203] on button "Confirmar" at bounding box center [411, 201] width 39 height 15
click at [261, 165] on input "text" at bounding box center [295, 167] width 233 height 9
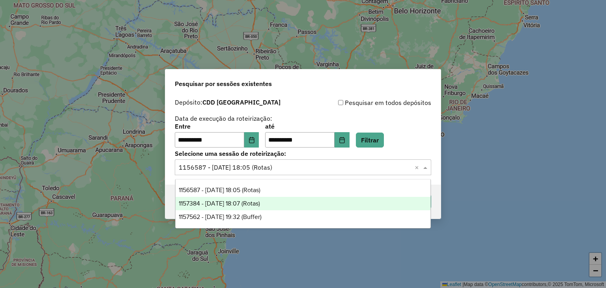
click at [257, 202] on span "1157384 - 07/06/2025 18:07 (Rotas)" at bounding box center [219, 203] width 81 height 7
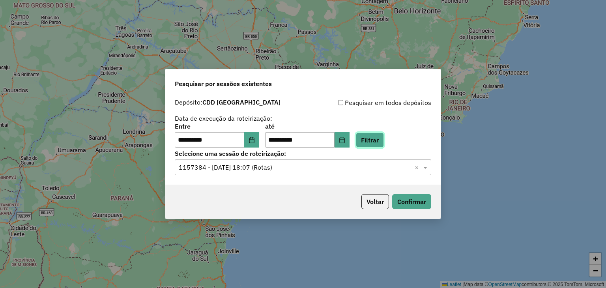
click at [384, 145] on button "Filtrar" at bounding box center [370, 140] width 28 height 15
click at [328, 174] on div "Selecione uma sessão × 1157384 - 07/06/2025 18:07 (Rotas) ×" at bounding box center [303, 167] width 257 height 16
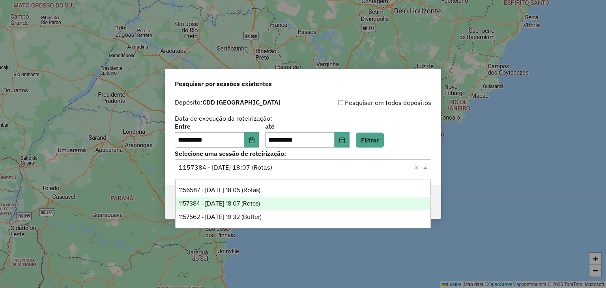
click at [388, 103] on div "Pesquisar em todos depósitos" at bounding box center [367, 102] width 128 height 9
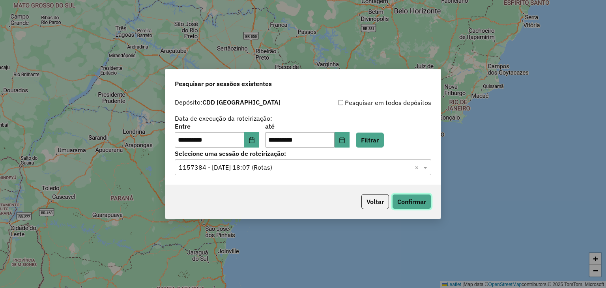
click at [405, 199] on button "Confirmar" at bounding box center [411, 201] width 39 height 15
click at [255, 141] on icon "Choose Date" at bounding box center [252, 140] width 6 height 6
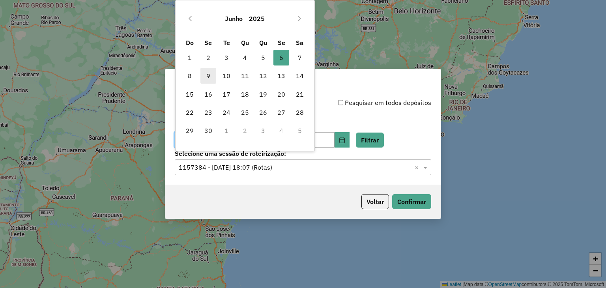
click at [208, 76] on span "9" at bounding box center [209, 76] width 16 height 16
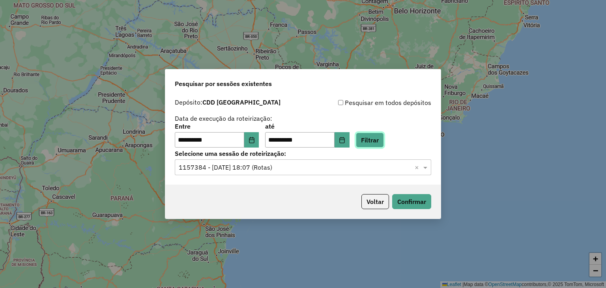
click at [377, 136] on button "Filtrar" at bounding box center [370, 140] width 28 height 15
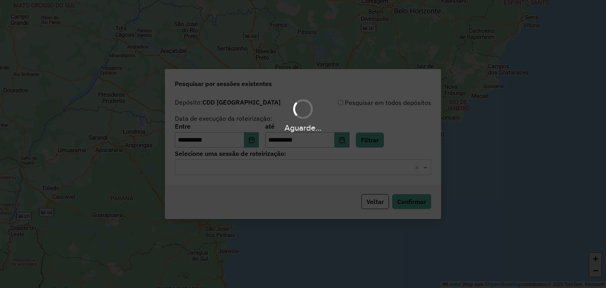
click at [284, 168] on hb-app "**********" at bounding box center [303, 144] width 606 height 288
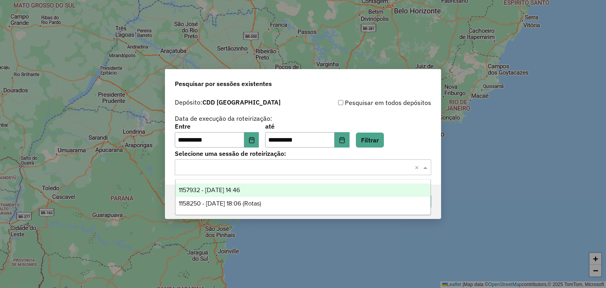
click at [283, 169] on input "text" at bounding box center [295, 167] width 233 height 9
click at [270, 192] on div "1157932 - 09/06/2025 14:46" at bounding box center [303, 190] width 255 height 13
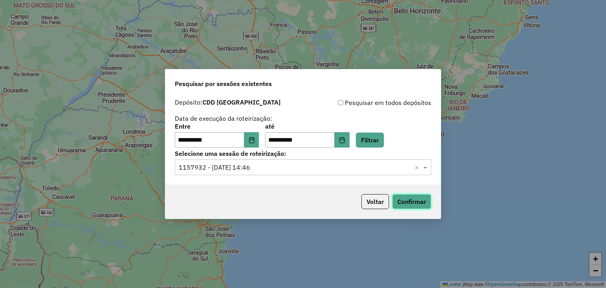
click at [403, 199] on button "Confirmar" at bounding box center [411, 201] width 39 height 15
click at [283, 157] on label "Selecione uma sessão de roteirização:" at bounding box center [303, 153] width 257 height 9
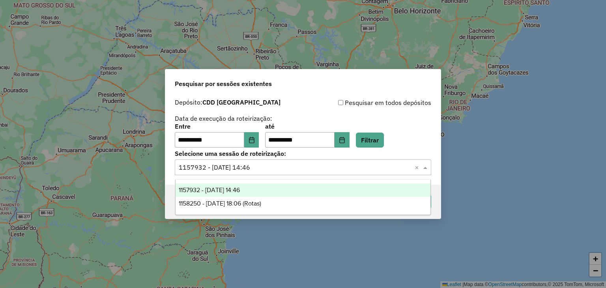
click at [279, 165] on input "text" at bounding box center [295, 167] width 233 height 9
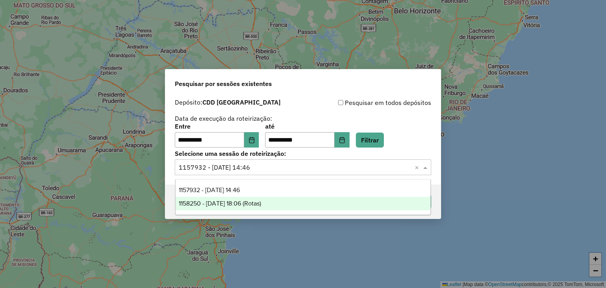
click at [281, 199] on div "1158250 - 09/06/2025 18:06 (Rotas)" at bounding box center [303, 203] width 255 height 13
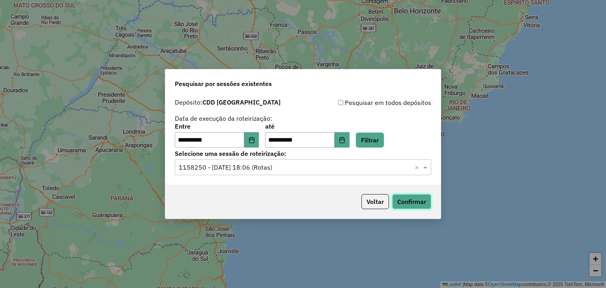
click at [414, 204] on button "Confirmar" at bounding box center [411, 201] width 39 height 15
click at [254, 142] on icon "Choose Date" at bounding box center [251, 140] width 5 height 6
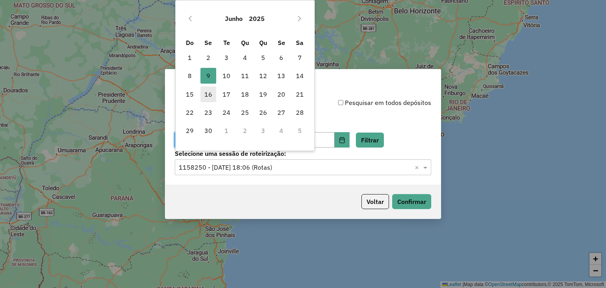
click at [202, 95] on span "16" at bounding box center [209, 94] width 16 height 16
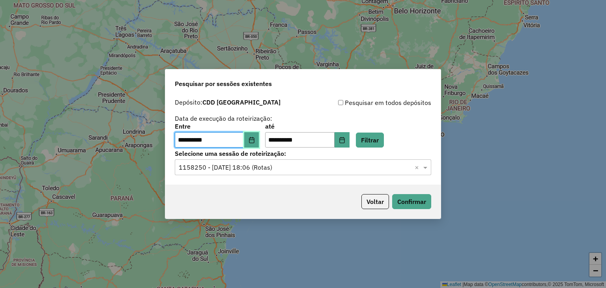
click at [255, 144] on button "Choose Date" at bounding box center [251, 140] width 15 height 16
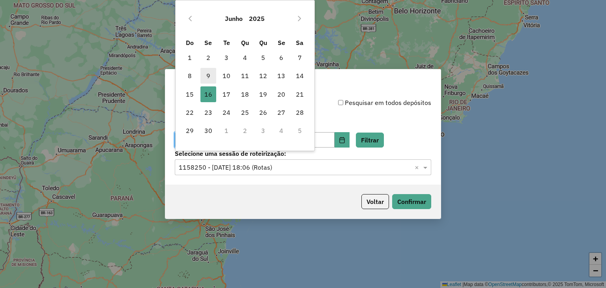
click at [204, 77] on span "9" at bounding box center [209, 76] width 16 height 16
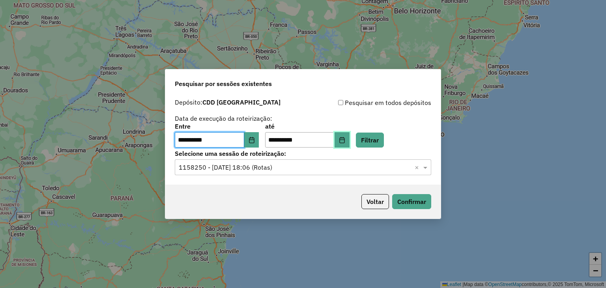
click at [345, 138] on button "Choose Date" at bounding box center [342, 140] width 15 height 16
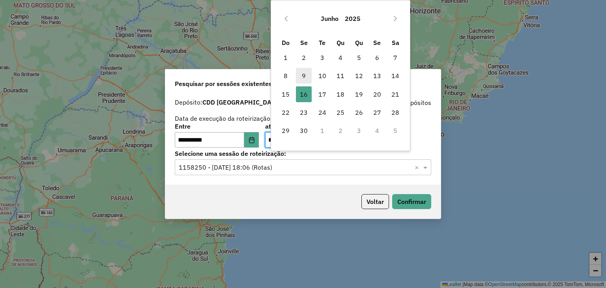
click at [303, 71] on span "9" at bounding box center [304, 76] width 16 height 16
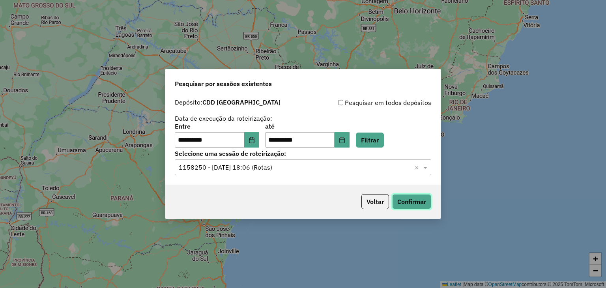
drag, startPoint x: 410, startPoint y: 201, endPoint x: 404, endPoint y: 194, distance: 9.2
click at [406, 197] on button "Confirmar" at bounding box center [411, 201] width 39 height 15
click at [376, 141] on button "Filtrar" at bounding box center [370, 140] width 28 height 15
click at [411, 208] on button "Confirmar" at bounding box center [411, 201] width 39 height 15
click at [259, 176] on div "**********" at bounding box center [303, 140] width 276 height 90
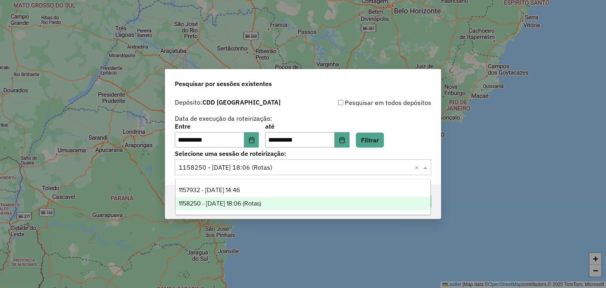
click at [258, 171] on input "text" at bounding box center [295, 167] width 233 height 9
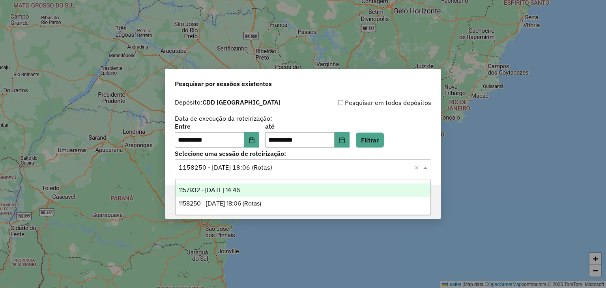
click at [257, 193] on div "1157932 - 09/06/2025 14:46" at bounding box center [303, 190] width 255 height 13
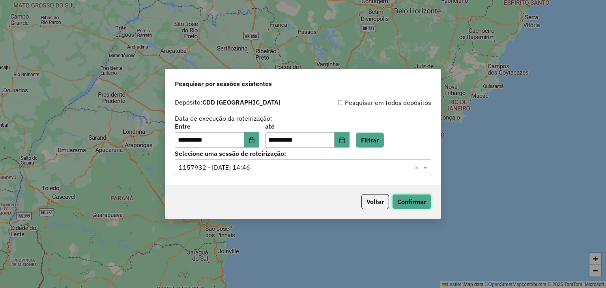
click at [408, 198] on button "Confirmar" at bounding box center [411, 201] width 39 height 15
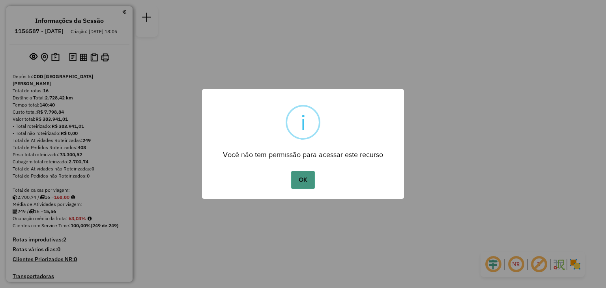
click at [300, 181] on button "OK" at bounding box center [302, 180] width 23 height 18
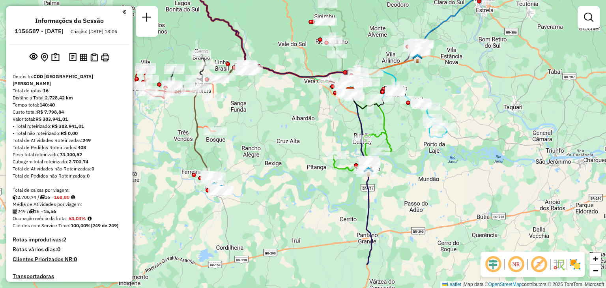
drag, startPoint x: 224, startPoint y: 190, endPoint x: 240, endPoint y: 163, distance: 31.5
click at [270, 125] on div "Janela de atendimento Grade de atendimento Capacidade Transportadoras Veículos …" at bounding box center [303, 144] width 606 height 288
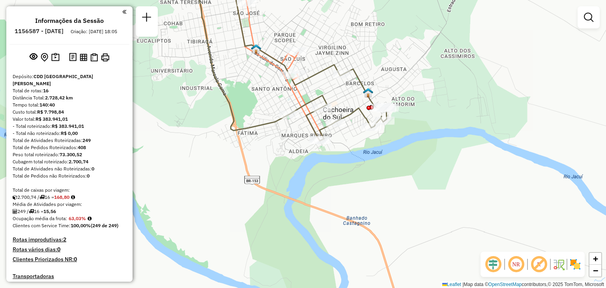
drag, startPoint x: 227, startPoint y: 112, endPoint x: 258, endPoint y: 173, distance: 68.0
click at [258, 131] on icon at bounding box center [242, 50] width 94 height 159
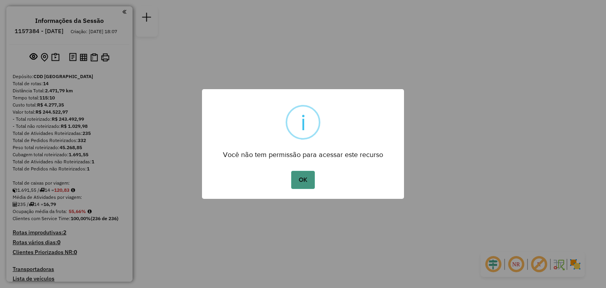
click at [303, 182] on button "OK" at bounding box center [302, 180] width 23 height 18
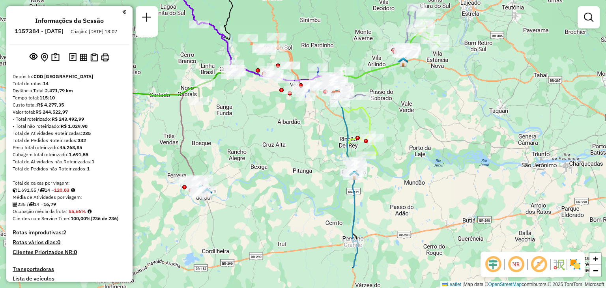
drag, startPoint x: 243, startPoint y: 143, endPoint x: 236, endPoint y: 148, distance: 8.7
click at [242, 139] on div "Janela de atendimento Grade de atendimento Capacidade Transportadoras Veículos …" at bounding box center [303, 144] width 606 height 288
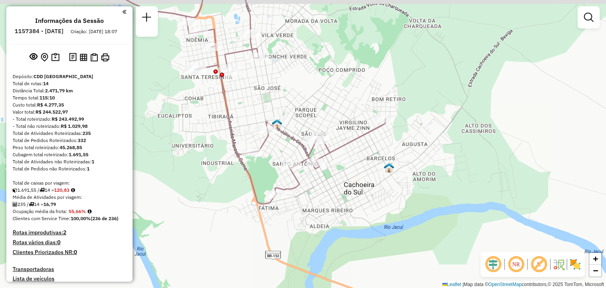
drag, startPoint x: 248, startPoint y: 79, endPoint x: 301, endPoint y: 124, distance: 69.2
click at [301, 124] on div "Rota 6 - Placa RYG1J70 41813927 - WS MINI MERCADO Janela de atendimento Grade d…" at bounding box center [303, 144] width 606 height 288
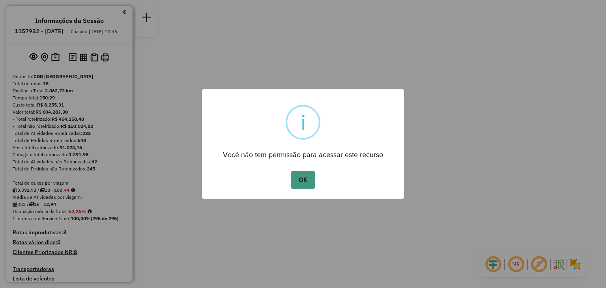
click at [306, 185] on button "OK" at bounding box center [302, 180] width 23 height 18
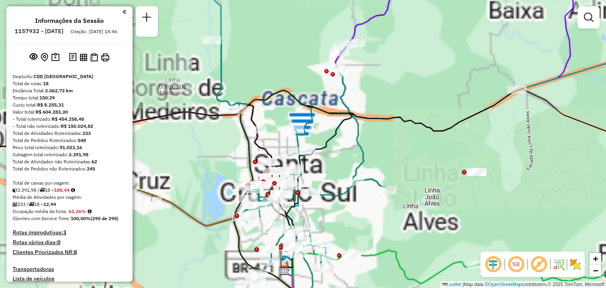
drag, startPoint x: 312, startPoint y: 172, endPoint x: 294, endPoint y: 150, distance: 28.4
click at [317, 166] on div "Janela de atendimento Grade de atendimento Capacidade Transportadoras Veículos …" at bounding box center [303, 144] width 606 height 288
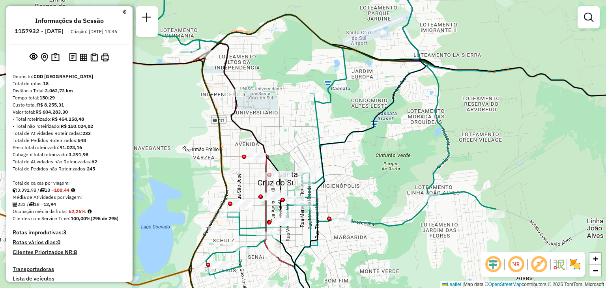
drag, startPoint x: 314, startPoint y: 133, endPoint x: 323, endPoint y: 103, distance: 31.3
click at [326, 96] on icon at bounding box center [325, 145] width 341 height 346
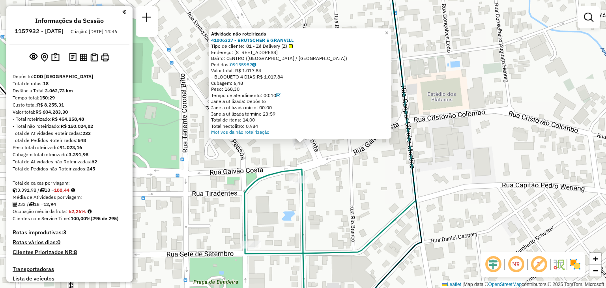
click at [335, 176] on div "Atividade não roteirizada 41806327 - BRUTSCHER E GRANVILL Tipo de cliente: 81 -…" at bounding box center [303, 144] width 606 height 288
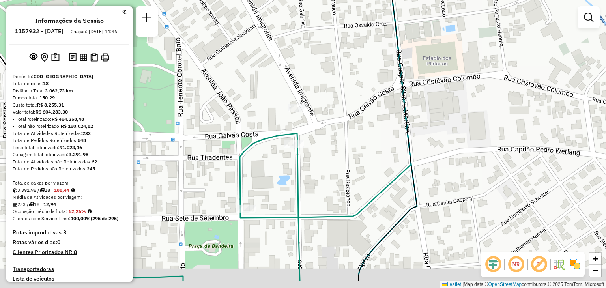
drag, startPoint x: 355, startPoint y: 219, endPoint x: 349, endPoint y: 168, distance: 51.7
click at [349, 168] on div "Janela de atendimento Grade de atendimento Capacidade Transportadoras Veículos …" at bounding box center [303, 144] width 606 height 288
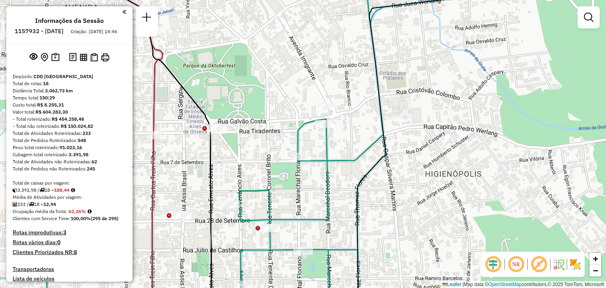
click at [351, 166] on div "Janela de atendimento Grade de atendimento Capacidade Transportadoras Veículos …" at bounding box center [303, 144] width 606 height 288
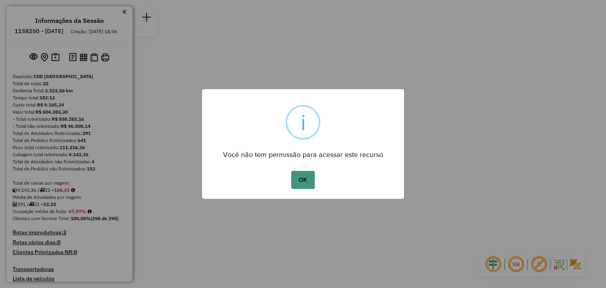
click at [304, 172] on button "OK" at bounding box center [302, 180] width 23 height 18
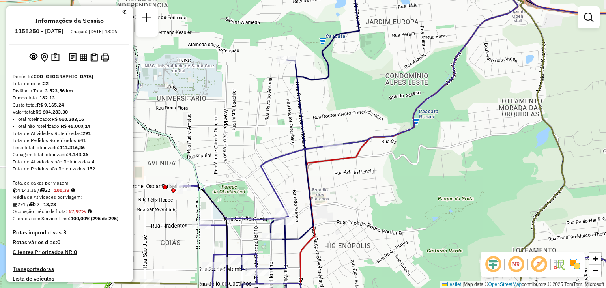
drag, startPoint x: 290, startPoint y: 186, endPoint x: 293, endPoint y: 184, distance: 4.5
click at [292, 171] on div "Janela de atendimento Grade de atendimento Capacidade Transportadoras Veículos …" at bounding box center [303, 144] width 606 height 288
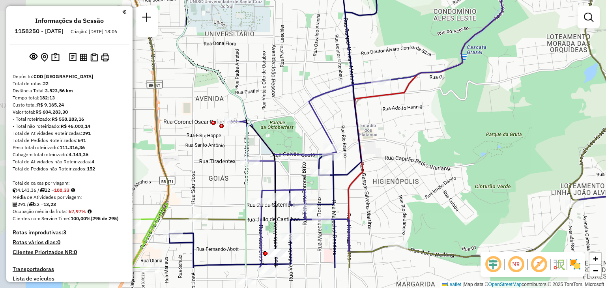
drag, startPoint x: 293, startPoint y: 174, endPoint x: 339, endPoint y: 126, distance: 66.2
click at [339, 126] on div "Janela de atendimento Grade de atendimento Capacidade Transportadoras Veículos …" at bounding box center [303, 144] width 606 height 288
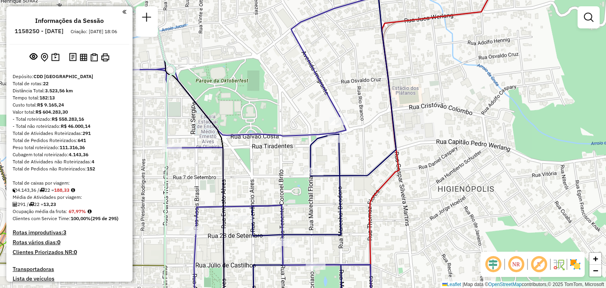
drag, startPoint x: 396, startPoint y: 176, endPoint x: 384, endPoint y: 156, distance: 23.2
click at [384, 156] on div "Janela de atendimento Grade de atendimento Capacidade Transportadoras Veículos …" at bounding box center [303, 144] width 606 height 288
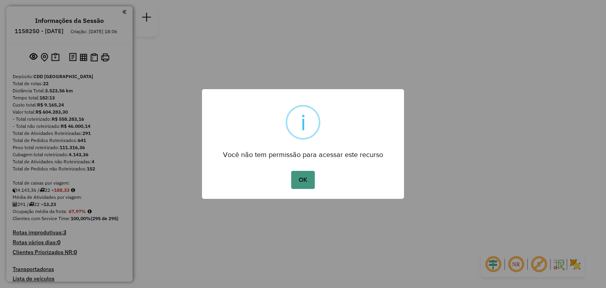
click at [299, 187] on button "OK" at bounding box center [302, 180] width 23 height 18
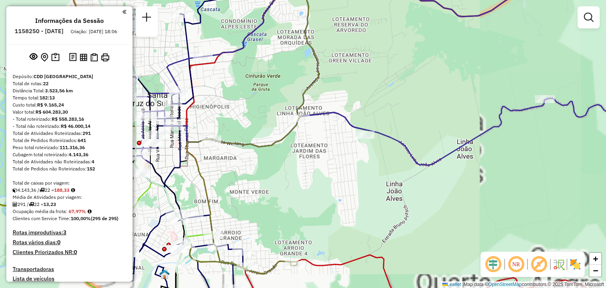
drag, startPoint x: 216, startPoint y: 88, endPoint x: 281, endPoint y: 131, distance: 77.5
click at [283, 131] on div "Janela de atendimento Grade de atendimento Capacidade Transportadoras Veículos …" at bounding box center [303, 144] width 606 height 288
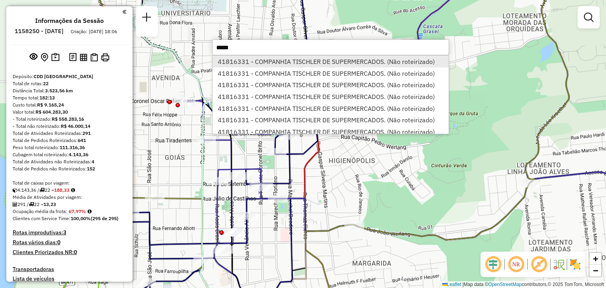
type input "*****"
click at [290, 59] on li "41816331 - COMPANHIA TISCHLER DE SUPERMERCADOS. (Não roteirizado)" at bounding box center [331, 62] width 236 height 12
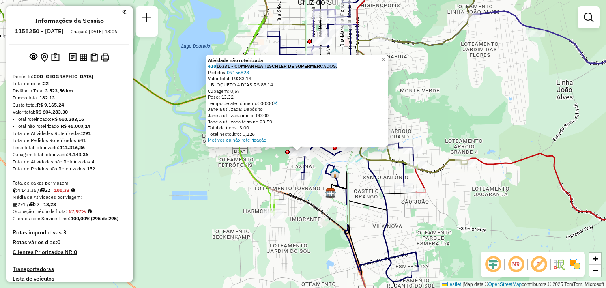
drag, startPoint x: 341, startPoint y: 65, endPoint x: 249, endPoint y: 102, distance: 99.0
click at [219, 67] on div "41816331 - COMPANHIA TISCHLER DE SUPERMERCADOS." at bounding box center [297, 66] width 178 height 6
copy strong "16331 - COMPANHIA TISCHLER DE SUPERMERCADOS."
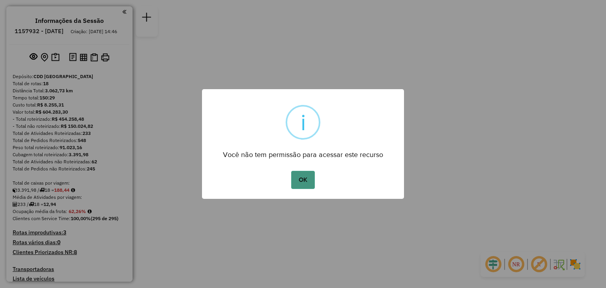
click at [301, 187] on button "OK" at bounding box center [302, 180] width 23 height 18
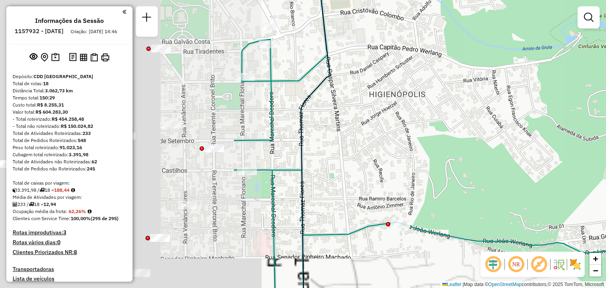
drag, startPoint x: 202, startPoint y: 98, endPoint x: 487, endPoint y: 105, distance: 284.7
click at [507, 105] on div "Janela de atendimento Grade de atendimento Capacidade Transportadoras Veículos …" at bounding box center [303, 144] width 606 height 288
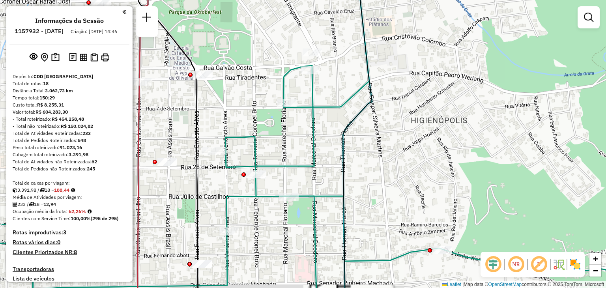
drag, startPoint x: 291, startPoint y: 114, endPoint x: 305, endPoint y: 125, distance: 17.8
click at [305, 125] on div "Janela de atendimento Grade de atendimento Capacidade Transportadoras Veículos …" at bounding box center [303, 144] width 606 height 288
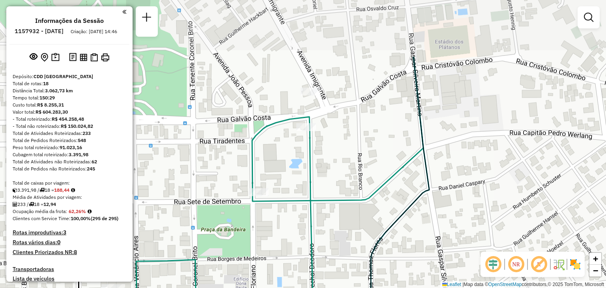
drag, startPoint x: 362, startPoint y: 180, endPoint x: 364, endPoint y: 203, distance: 23.0
click at [364, 203] on icon at bounding box center [279, 230] width 287 height 346
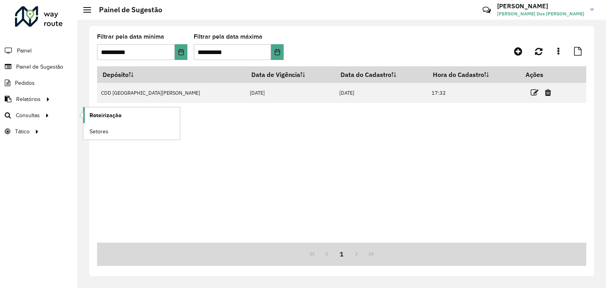
click at [116, 116] on span "Roteirização" at bounding box center [106, 115] width 32 height 8
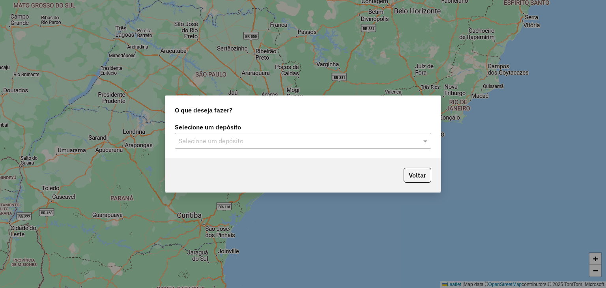
click at [212, 145] on input "text" at bounding box center [295, 141] width 233 height 9
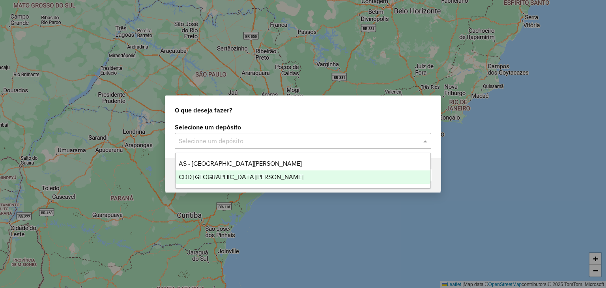
click at [215, 174] on span "CDD [GEOGRAPHIC_DATA][PERSON_NAME]" at bounding box center [241, 177] width 125 height 7
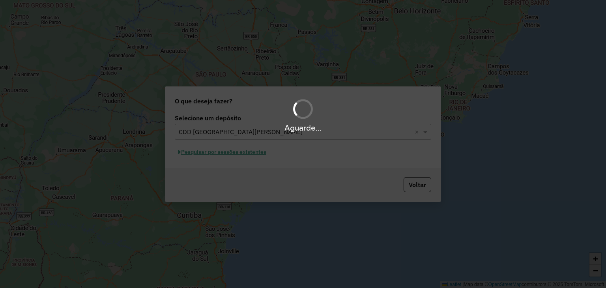
click at [316, 166] on div "Aguarde..." at bounding box center [303, 144] width 606 height 288
drag, startPoint x: 276, startPoint y: 185, endPoint x: 272, endPoint y: 187, distance: 5.1
click at [275, 185] on div "Aguarde..." at bounding box center [303, 144] width 606 height 288
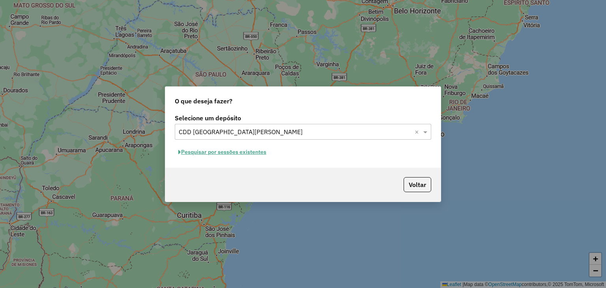
click at [267, 150] on button "Pesquisar por sessões existentes" at bounding box center [222, 152] width 95 height 12
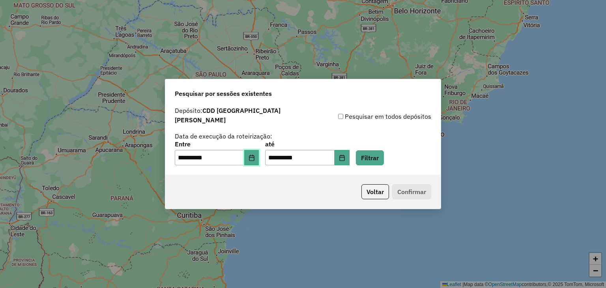
click at [259, 160] on button "Choose Date" at bounding box center [251, 158] width 15 height 16
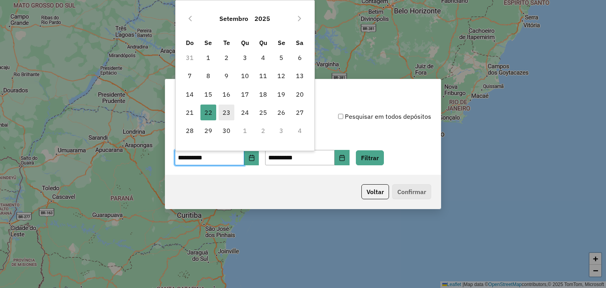
click at [232, 112] on span "23" at bounding box center [227, 113] width 16 height 16
type input "**********"
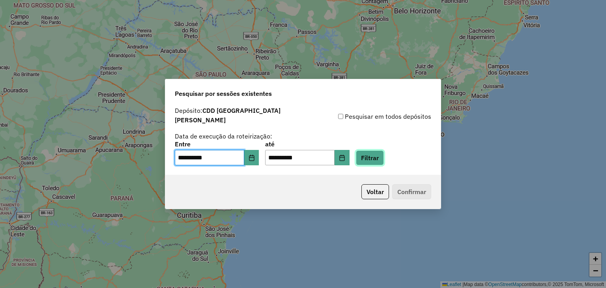
click at [381, 150] on button "Filtrar" at bounding box center [370, 157] width 28 height 15
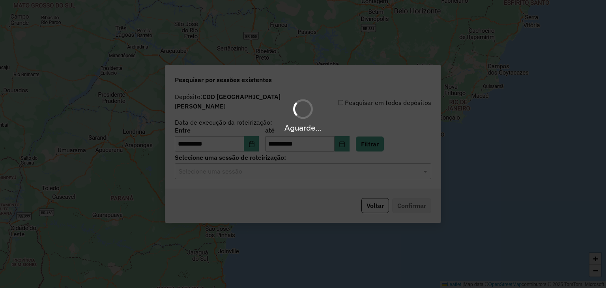
click at [284, 172] on input "text" at bounding box center [295, 171] width 233 height 9
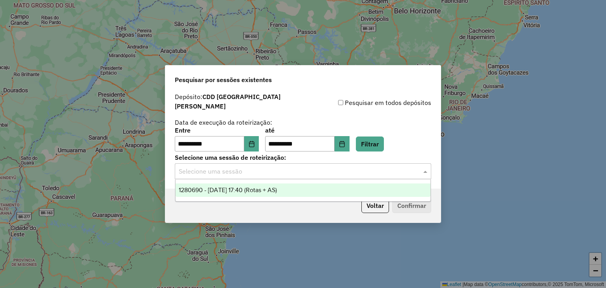
click at [249, 193] on span "1280690 - 23/09/2025 17:40 (Rotas + AS)" at bounding box center [228, 190] width 98 height 7
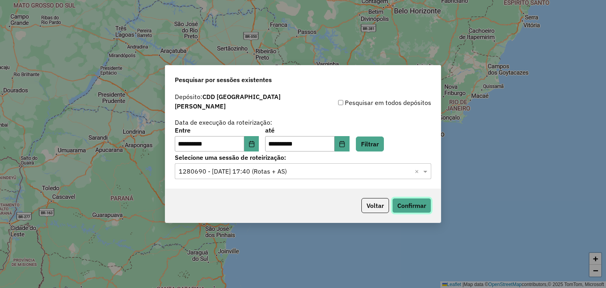
click at [419, 198] on button "Confirmar" at bounding box center [411, 205] width 39 height 15
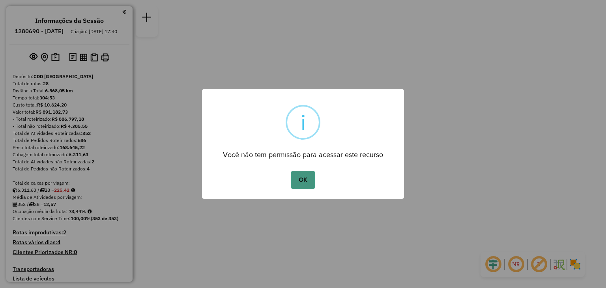
click at [296, 177] on button "OK" at bounding box center [302, 180] width 23 height 18
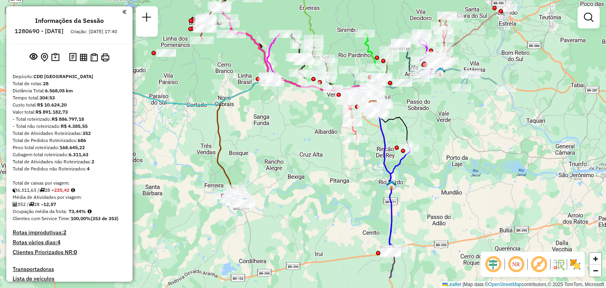
drag, startPoint x: 193, startPoint y: 210, endPoint x: 264, endPoint y: 171, distance: 80.2
click at [264, 171] on div "Janela de atendimento Grade de atendimento Capacidade Transportadoras Veículos …" at bounding box center [303, 144] width 606 height 288
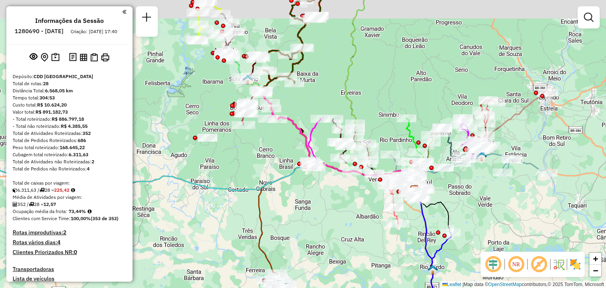
click at [286, 142] on div "Janela de atendimento Grade de atendimento Capacidade Transportadoras Veículos …" at bounding box center [303, 144] width 606 height 288
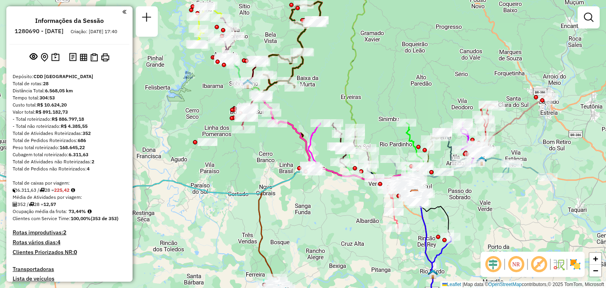
drag, startPoint x: 388, startPoint y: 95, endPoint x: 399, endPoint y: 147, distance: 53.5
click at [399, 147] on div "Janela de atendimento Grade de atendimento Capacidade Transportadoras Veículos …" at bounding box center [303, 144] width 606 height 288
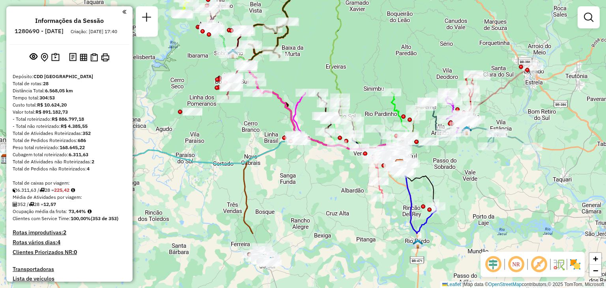
drag, startPoint x: 432, startPoint y: 159, endPoint x: 406, endPoint y: 76, distance: 86.4
click at [407, 75] on div "Janela de atendimento Grade de atendimento Capacidade Transportadoras Veículos …" at bounding box center [303, 144] width 606 height 288
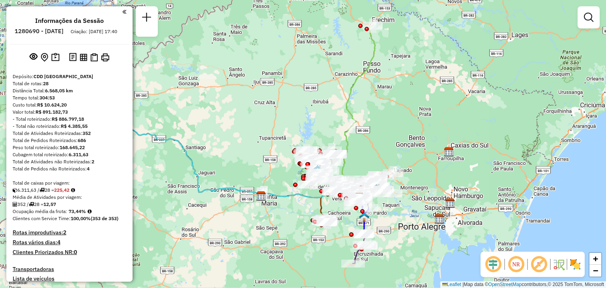
drag, startPoint x: 302, startPoint y: 187, endPoint x: 346, endPoint y: 193, distance: 44.6
click at [330, 212] on div "Janela de atendimento Grade de atendimento Capacidade Transportadoras Veículos …" at bounding box center [303, 144] width 606 height 288
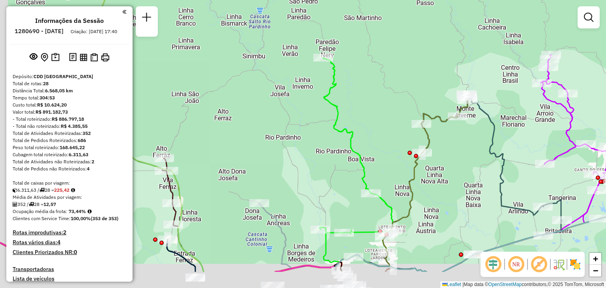
drag, startPoint x: 337, startPoint y: 153, endPoint x: 345, endPoint y: 128, distance: 26.5
click at [345, 128] on icon at bounding box center [356, 165] width 73 height 214
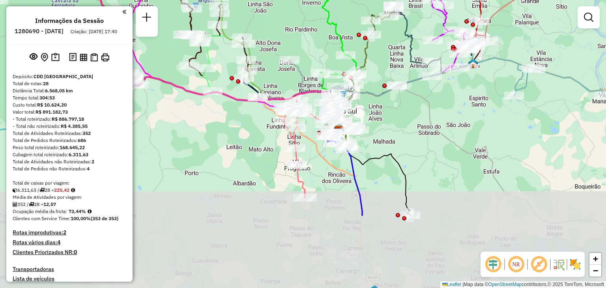
drag, startPoint x: 395, startPoint y: 135, endPoint x: 392, endPoint y: 130, distance: 5.7
click at [393, 118] on div "Janela de atendimento Grade de atendimento Capacidade Transportadoras Veículos …" at bounding box center [303, 144] width 606 height 288
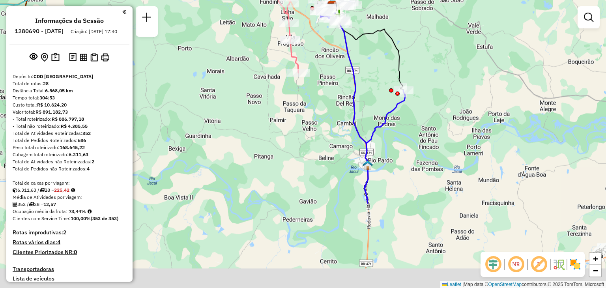
drag, startPoint x: 376, startPoint y: 225, endPoint x: 375, endPoint y: 171, distance: 53.7
click at [370, 103] on div "Janela de atendimento Grade de atendimento Capacidade Transportadoras Veículos …" at bounding box center [303, 144] width 606 height 288
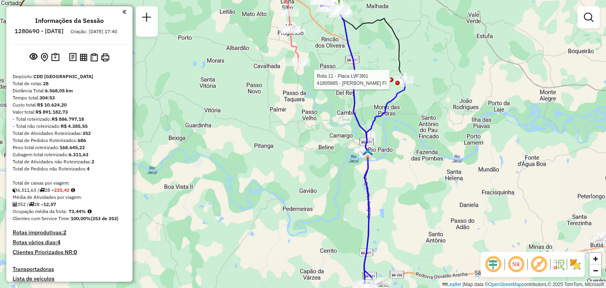
select select "**********"
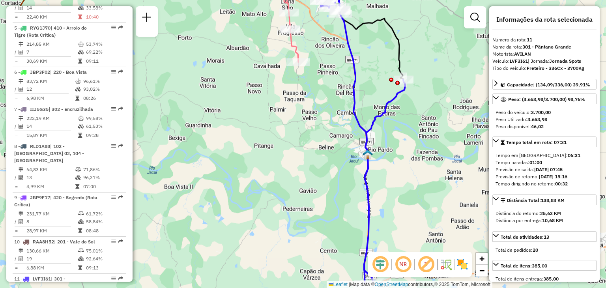
scroll to position [744, 0]
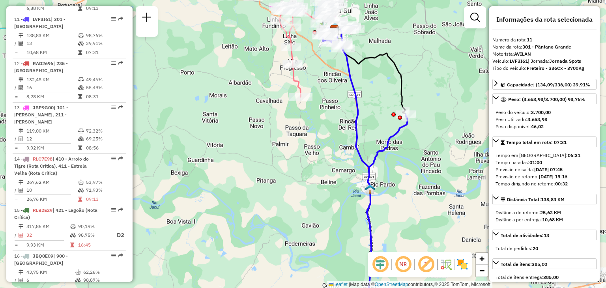
drag, startPoint x: 365, startPoint y: 66, endPoint x: 374, endPoint y: 142, distance: 77.2
click at [376, 146] on div "Rota 11 - Placa LVF3I61 41805885 - [PERSON_NAME] FI Janela de atendimento Grade…" at bounding box center [303, 144] width 606 height 288
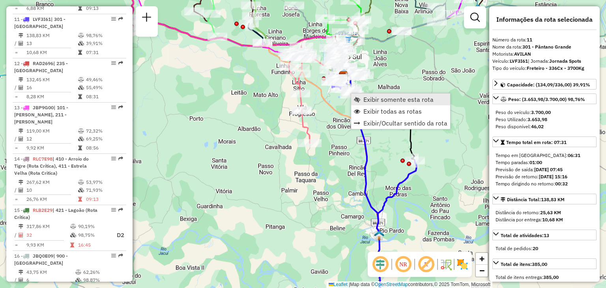
click at [362, 103] on link "Exibir somente esta rota" at bounding box center [400, 100] width 99 height 12
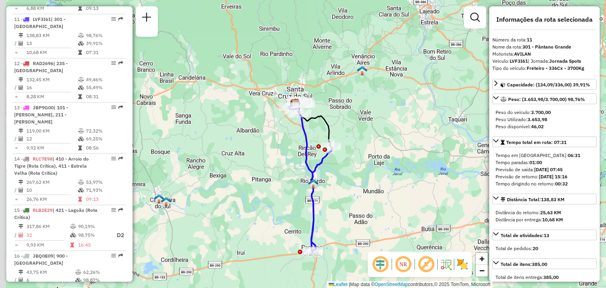
drag, startPoint x: 294, startPoint y: 124, endPoint x: 302, endPoint y: 129, distance: 9.4
click at [301, 154] on div "Janela de atendimento Grade de atendimento Capacidade Transportadoras Veículos …" at bounding box center [303, 144] width 606 height 288
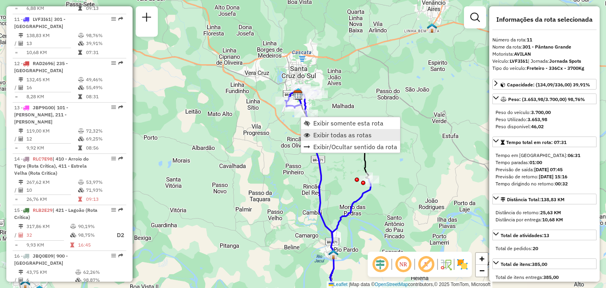
click at [317, 135] on span "Exibir todas as rotas" at bounding box center [342, 135] width 58 height 6
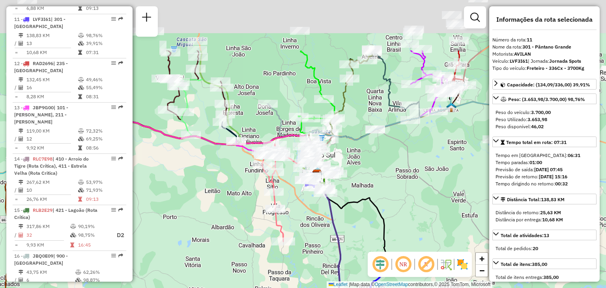
drag, startPoint x: 197, startPoint y: 127, endPoint x: 232, endPoint y: 114, distance: 37.7
click at [208, 165] on div "Janela de atendimento Grade de atendimento Capacidade Transportadoras Veículos …" at bounding box center [303, 144] width 606 height 288
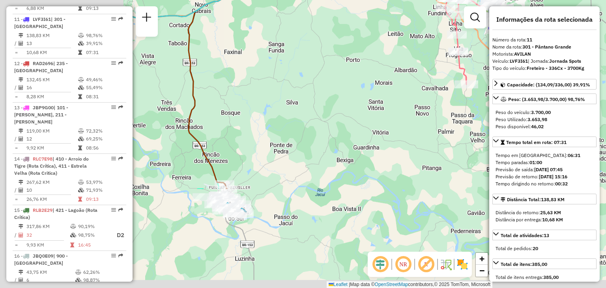
drag, startPoint x: 395, startPoint y: 68, endPoint x: 381, endPoint y: 78, distance: 16.8
click at [407, 60] on div "Janela de atendimento Grade de atendimento Capacidade Transportadoras Veículos …" at bounding box center [303, 144] width 606 height 288
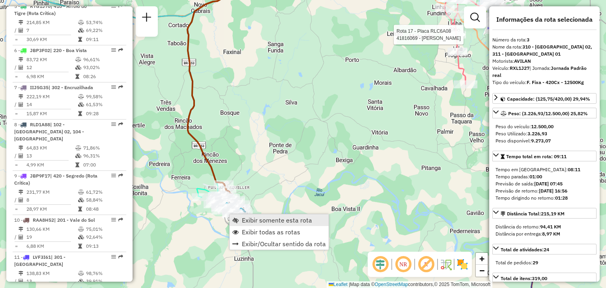
scroll to position [404, 0]
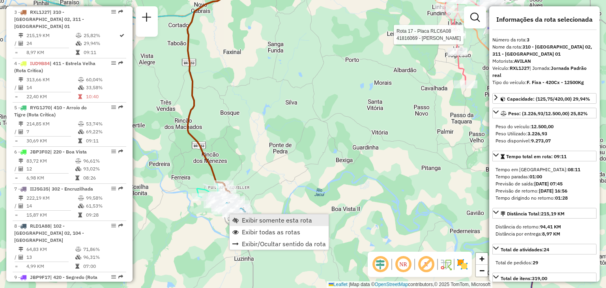
click at [244, 221] on span "Exibir somente esta rota" at bounding box center [277, 220] width 70 height 6
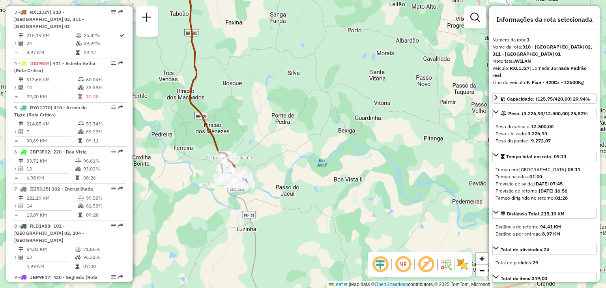
drag, startPoint x: 270, startPoint y: 157, endPoint x: 282, endPoint y: 121, distance: 37.8
click at [285, 116] on div "Janela de atendimento Grade de atendimento Capacidade Transportadoras Veículos …" at bounding box center [303, 144] width 606 height 288
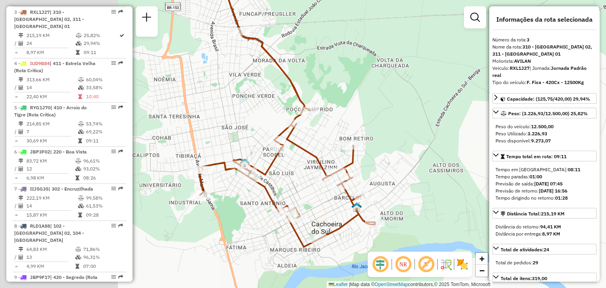
drag, startPoint x: 278, startPoint y: 152, endPoint x: 401, endPoint y: 128, distance: 124.9
click at [409, 127] on div "Janela de atendimento Grade de atendimento Capacidade Transportadoras Veículos …" at bounding box center [303, 144] width 606 height 288
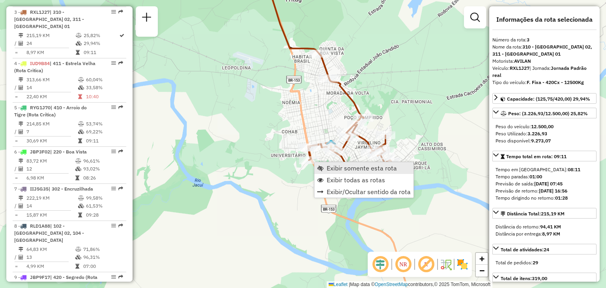
click at [334, 169] on span "Exibir somente esta rota" at bounding box center [362, 168] width 70 height 6
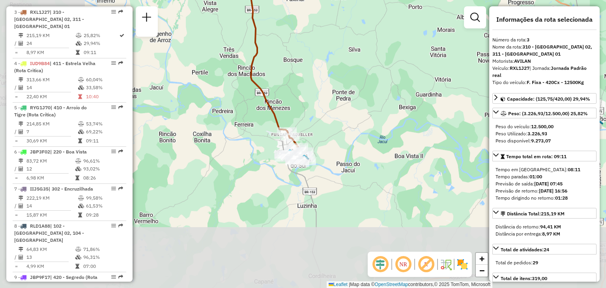
drag, startPoint x: 224, startPoint y: 196, endPoint x: 320, endPoint y: 138, distance: 111.9
click at [329, 104] on div "Janela de atendimento Grade de atendimento Capacidade Transportadoras Veículos …" at bounding box center [303, 144] width 606 height 288
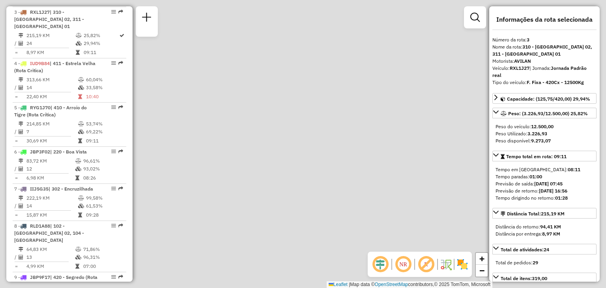
drag, startPoint x: 345, startPoint y: 100, endPoint x: 397, endPoint y: -34, distance: 144.3
click at [397, 0] on html "Aguarde... Pop-up bloqueado! Seu navegador bloqueou automáticamente a abertura …" at bounding box center [303, 144] width 606 height 288
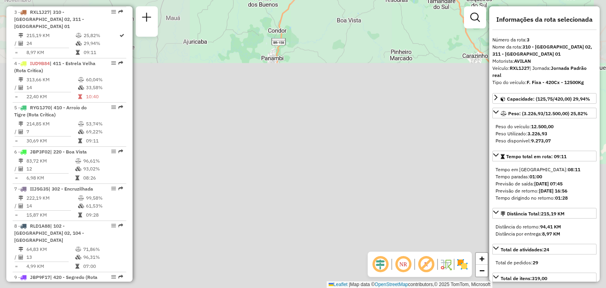
drag, startPoint x: 336, startPoint y: 185, endPoint x: 396, endPoint y: 16, distance: 179.8
click at [399, 11] on div "Janela de atendimento Grade de atendimento Capacidade Transportadoras Veículos …" at bounding box center [303, 144] width 606 height 288
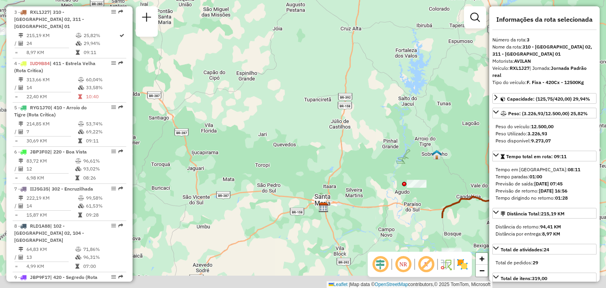
drag, startPoint x: 324, startPoint y: 154, endPoint x: 351, endPoint y: 85, distance: 73.5
click at [385, 34] on div "Janela de atendimento Grade de atendimento Capacidade Transportadoras Veículos …" at bounding box center [303, 144] width 606 height 288
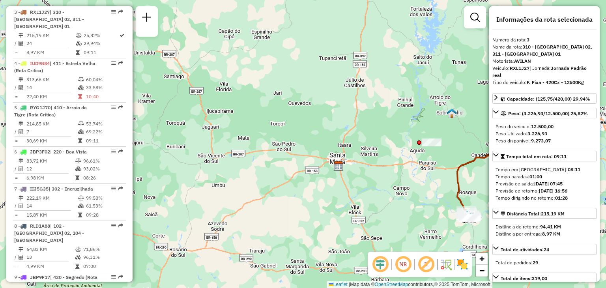
click at [342, 139] on div "Janela de atendimento Grade de atendimento Capacidade Transportadoras Veículos …" at bounding box center [303, 144] width 606 height 288
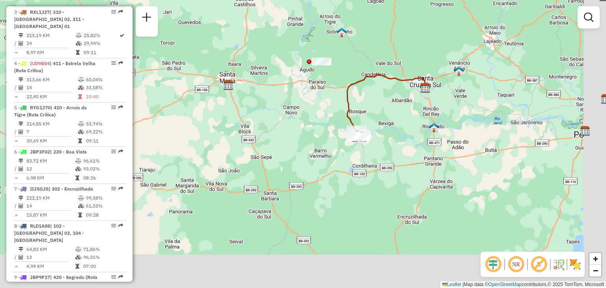
drag, startPoint x: 346, startPoint y: 132, endPoint x: 321, endPoint y: 124, distance: 27.0
click at [313, 116] on div "Janela de atendimento Grade de atendimento Capacidade Transportadoras Veículos …" at bounding box center [303, 144] width 606 height 288
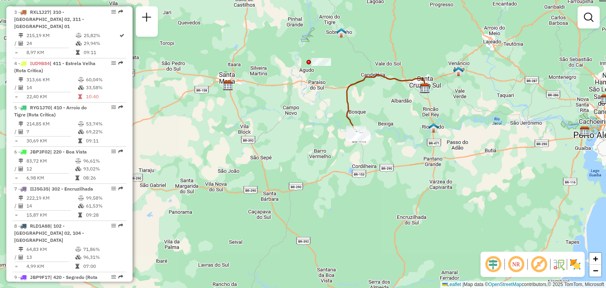
select select "**********"
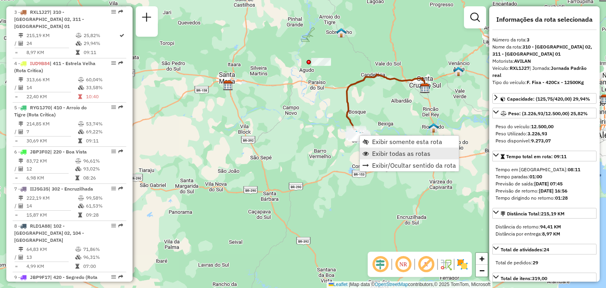
click at [377, 153] on span "Exibir todas as rotas" at bounding box center [401, 153] width 58 height 6
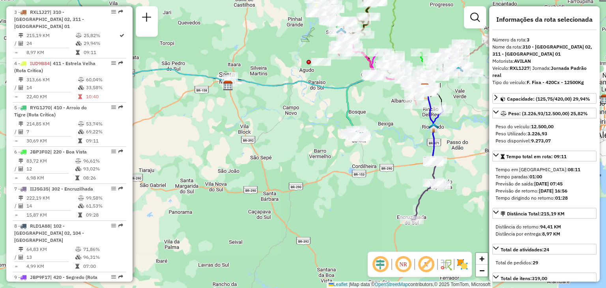
click at [377, 153] on div "Janela de atendimento Grade de atendimento Capacidade Transportadoras Veículos …" at bounding box center [303, 144] width 606 height 288
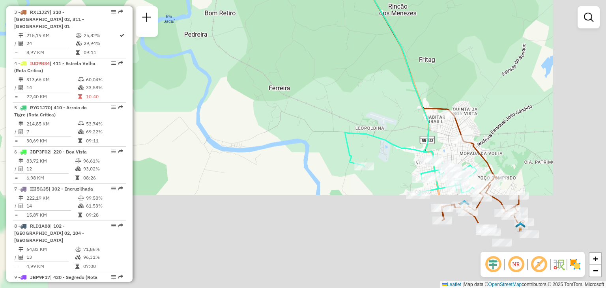
drag, startPoint x: 287, startPoint y: 56, endPoint x: 217, endPoint y: 3, distance: 87.1
click at [217, 3] on div "Janela de atendimento Grade de atendimento Capacidade Transportadoras Veículos …" at bounding box center [303, 144] width 606 height 288
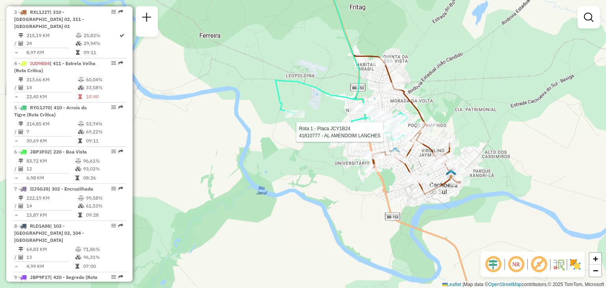
select select "**********"
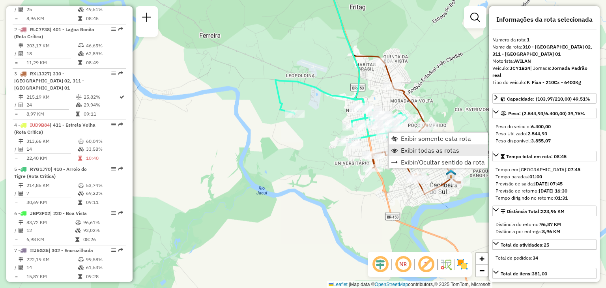
scroll to position [317, 0]
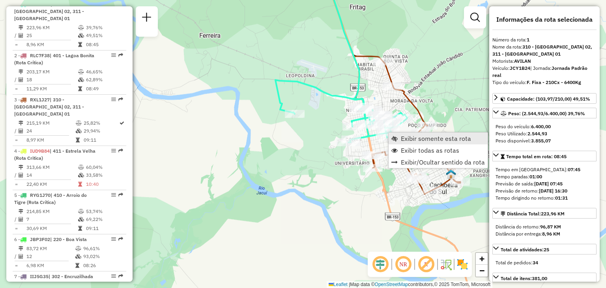
click at [405, 143] on link "Exibir somente esta rota" at bounding box center [438, 139] width 99 height 12
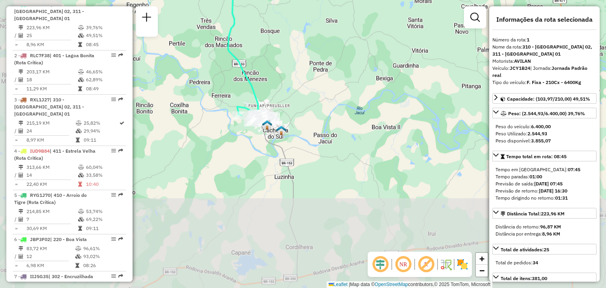
drag, startPoint x: 228, startPoint y: 164, endPoint x: 309, endPoint y: 66, distance: 126.4
click at [311, 41] on div "Janela de atendimento Grade de atendimento Capacidade Transportadoras Veículos …" at bounding box center [303, 144] width 606 height 288
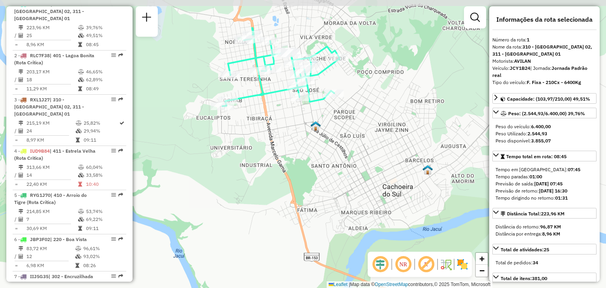
drag, startPoint x: 314, startPoint y: 77, endPoint x: 313, endPoint y: 127, distance: 49.7
click at [313, 127] on img at bounding box center [316, 126] width 10 height 10
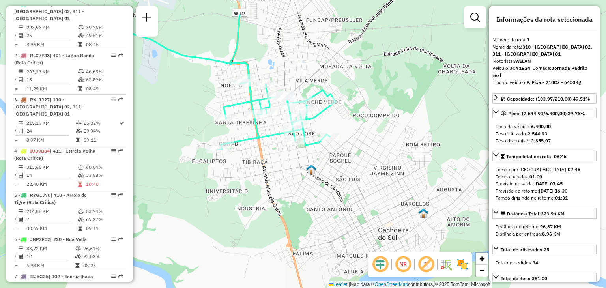
drag, startPoint x: 298, startPoint y: 112, endPoint x: 300, endPoint y: 169, distance: 56.9
click at [296, 173] on div "Janela de atendimento Grade de atendimento Capacidade Transportadoras Veículos …" at bounding box center [303, 144] width 606 height 288
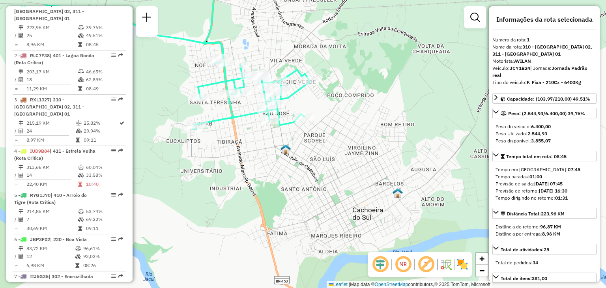
drag, startPoint x: 384, startPoint y: 227, endPoint x: 352, endPoint y: 204, distance: 39.8
click at [344, 178] on div "Janela de atendimento Grade de atendimento Capacidade Transportadoras Veículos …" at bounding box center [303, 144] width 606 height 288
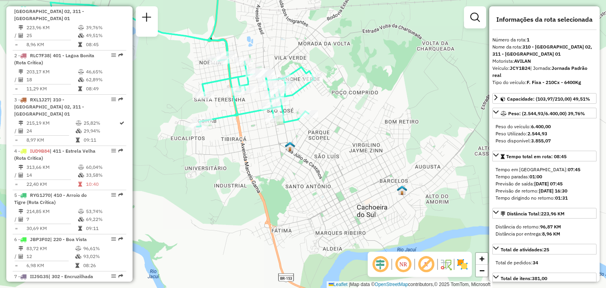
drag, startPoint x: 229, startPoint y: 135, endPoint x: 282, endPoint y: 147, distance: 53.9
click at [282, 147] on div "Janela de atendimento Grade de atendimento Capacidade Transportadoras Veículos …" at bounding box center [303, 144] width 606 height 288
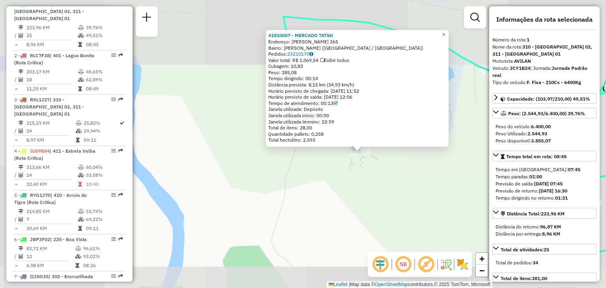
click at [281, 182] on div "41810057 - MERCADO [PERSON_NAME]: [PERSON_NAME] 265 Bairro: RINCAO DOS LOPES ([…" at bounding box center [303, 144] width 606 height 288
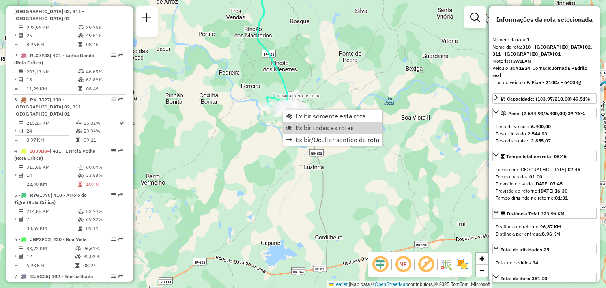
drag, startPoint x: 298, startPoint y: 128, endPoint x: 280, endPoint y: 118, distance: 20.7
click at [298, 128] on span "Exibir todas as rotas" at bounding box center [325, 128] width 58 height 6
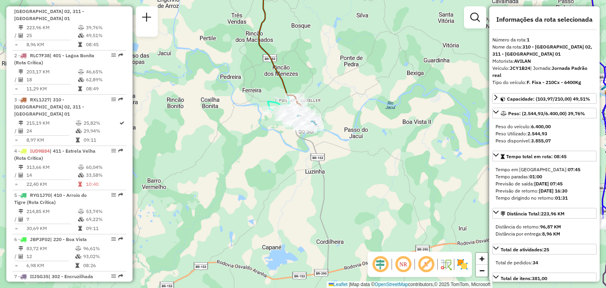
drag, startPoint x: 222, startPoint y: 60, endPoint x: 287, endPoint y: 209, distance: 162.6
click at [287, 216] on div "Janela de atendimento Grade de atendimento Capacidade Transportadoras Veículos …" at bounding box center [303, 144] width 606 height 288
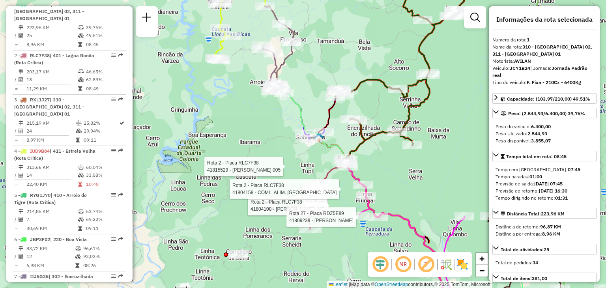
drag, startPoint x: 265, startPoint y: 142, endPoint x: 236, endPoint y: 84, distance: 64.8
click at [236, 83] on div "Rota 2 - Placa RLC7F38 41804108 - LEA PETRY- ME Rota 2 - Placa RLC7F38 41804158…" at bounding box center [303, 144] width 606 height 288
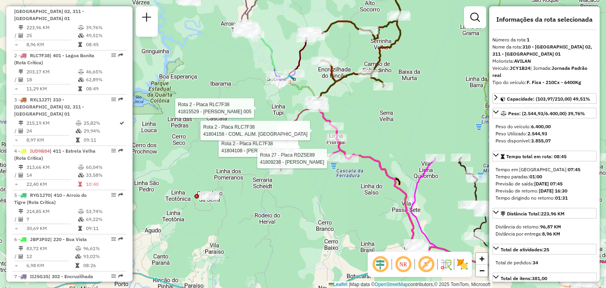
click at [317, 228] on div "Rota 2 - Placa RLC7F38 41804108 - LEA PETRY- ME Rota 2 - Placa RLC7F38 41804158…" at bounding box center [303, 144] width 606 height 288
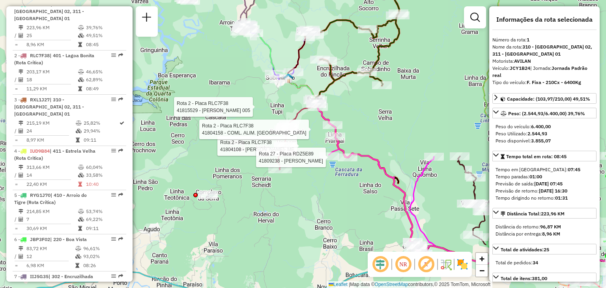
click at [295, 185] on div "Rota 2 - Placa RLC7F38 41804108 - LEA PETRY- ME Rota 2 - Placa RLC7F38 41804158…" at bounding box center [303, 144] width 606 height 288
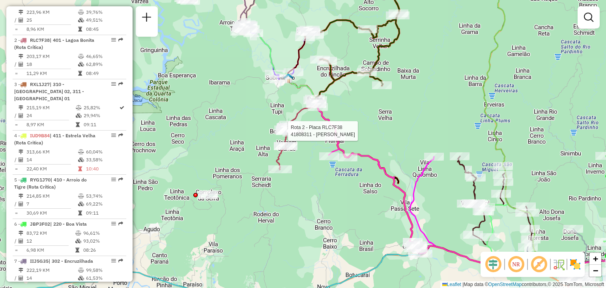
select select "**********"
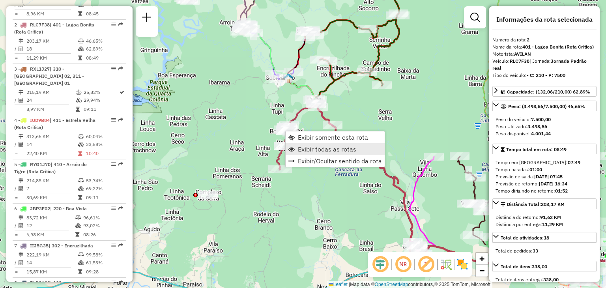
scroll to position [360, 0]
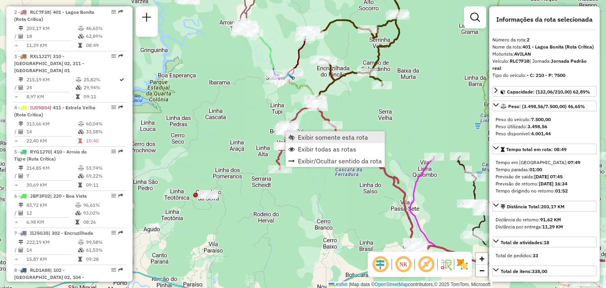
click at [315, 136] on span "Exibir somente esta rota" at bounding box center [333, 137] width 70 height 6
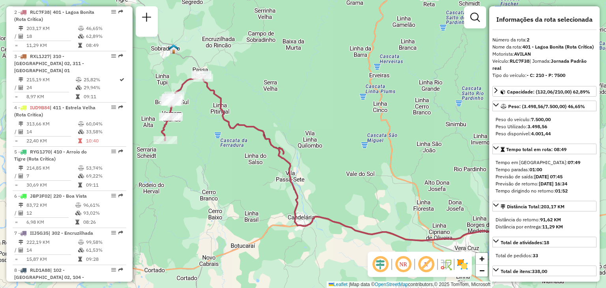
drag, startPoint x: 198, startPoint y: 139, endPoint x: 259, endPoint y: 177, distance: 72.1
click at [259, 177] on div "Janela de atendimento Grade de atendimento Capacidade Transportadoras Veículos …" at bounding box center [303, 144] width 606 height 288
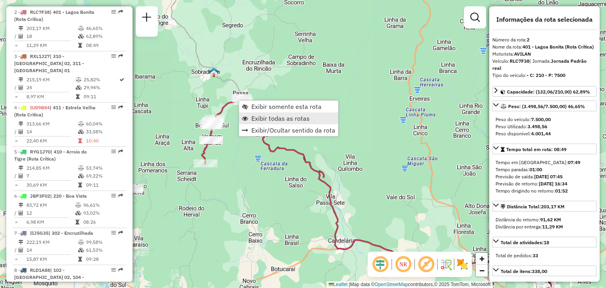
click at [259, 116] on span "Exibir todas as rotas" at bounding box center [280, 118] width 58 height 6
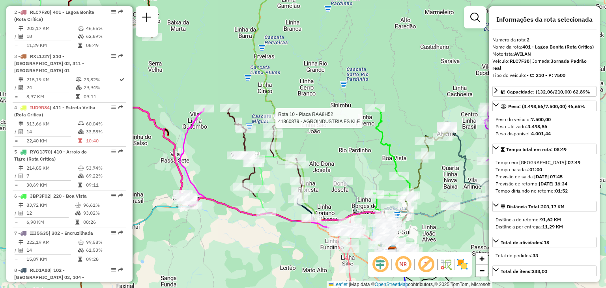
drag, startPoint x: 349, startPoint y: 115, endPoint x: 361, endPoint y: 124, distance: 15.2
click at [327, 116] on div "Rota 10 - Placa RAA8H52 41860879 - AGROINDUSTRIA FS KLE Janela de atendimento G…" at bounding box center [303, 144] width 606 height 288
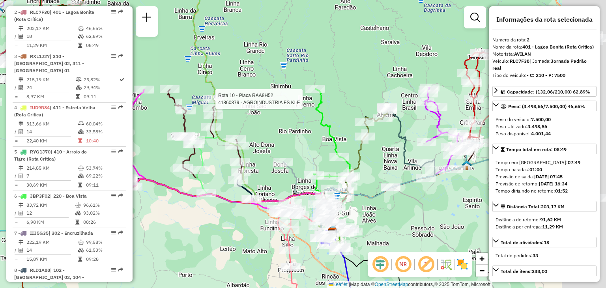
drag, startPoint x: 416, startPoint y: 93, endPoint x: 356, endPoint y: 75, distance: 62.8
click at [356, 75] on div "Rota 10 - Placa RAA8H52 41860879 - AGROINDUSTRIA FS KLE Janela de atendimento G…" at bounding box center [303, 144] width 606 height 288
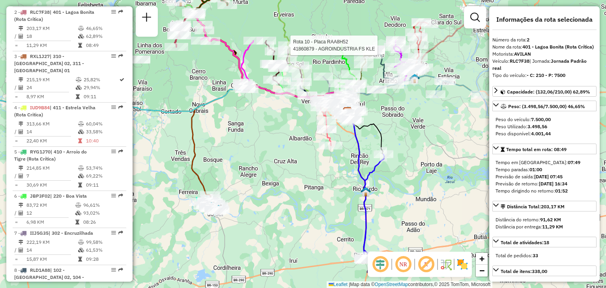
drag, startPoint x: 406, startPoint y: 148, endPoint x: 401, endPoint y: 106, distance: 42.2
click at [401, 106] on div "Rota 10 - Placa RAA8H52 41860879 - AGROINDUSTRIA FS KLE Janela de atendimento G…" at bounding box center [303, 144] width 606 height 288
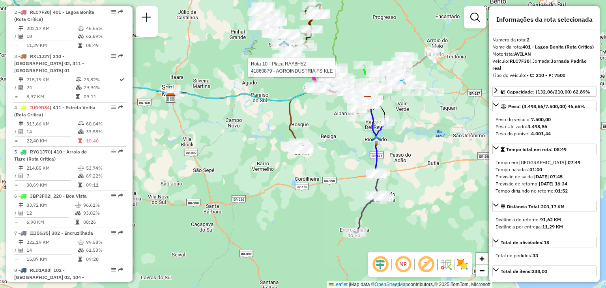
drag, startPoint x: 439, startPoint y: 125, endPoint x: 429, endPoint y: 117, distance: 12.6
click at [429, 118] on div "Rota 10 - Placa RAA8H52 41860879 - AGROINDUSTRIA FS KLE Janela de atendimento G…" at bounding box center [303, 144] width 606 height 288
